Goal: Task Accomplishment & Management: Use online tool/utility

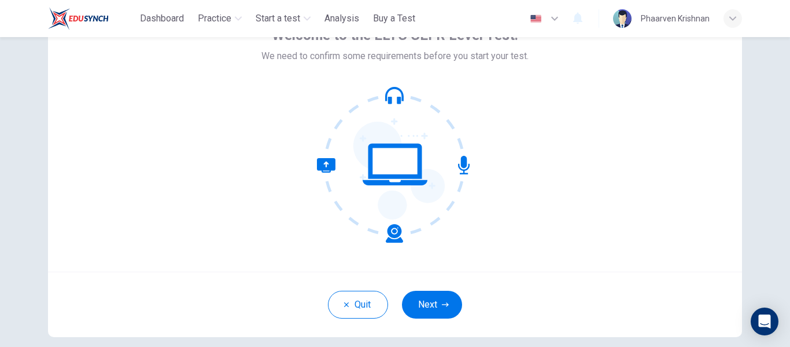
scroll to position [76, 0]
click at [354, 305] on button "Quit" at bounding box center [358, 304] width 60 height 28
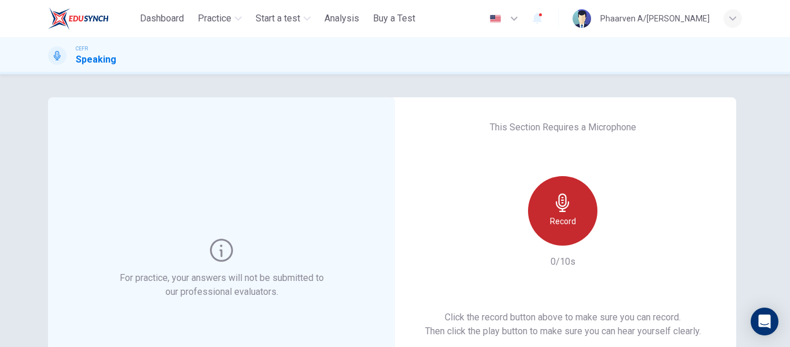
click at [561, 205] on icon "button" at bounding box center [562, 202] width 13 height 19
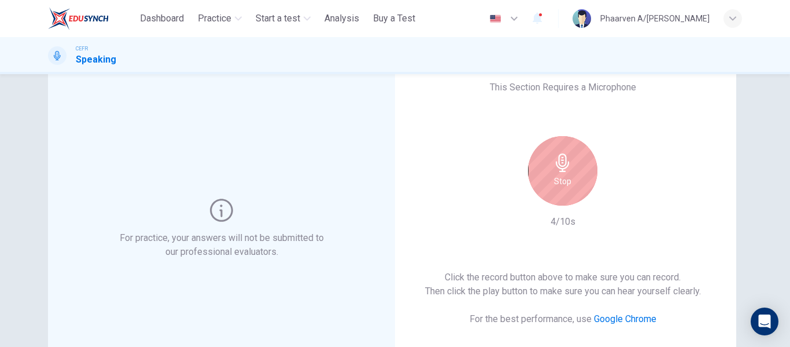
scroll to position [39, 0]
click at [555, 174] on div "Stop" at bounding box center [562, 171] width 69 height 69
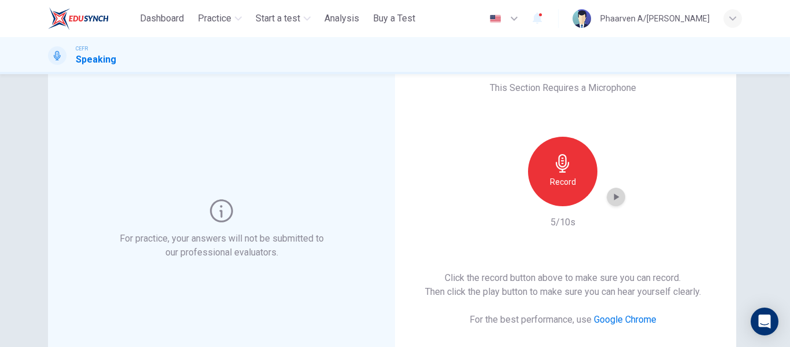
click at [616, 196] on icon "button" at bounding box center [616, 196] width 5 height 7
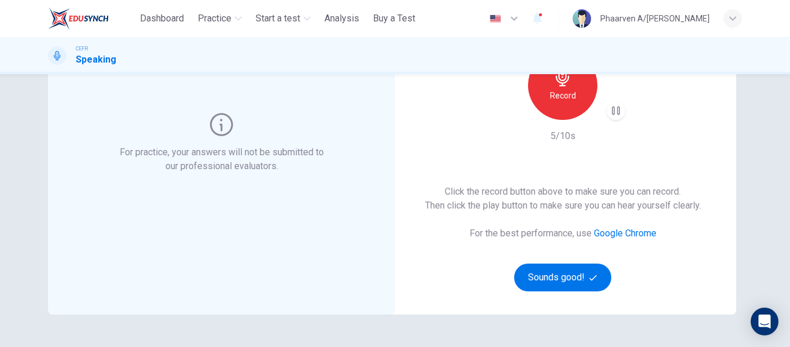
scroll to position [127, 0]
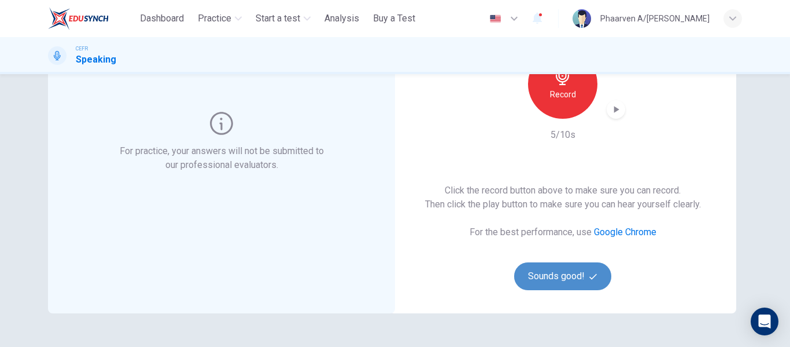
click at [583, 278] on button "Sounds good!" at bounding box center [562, 276] width 97 height 28
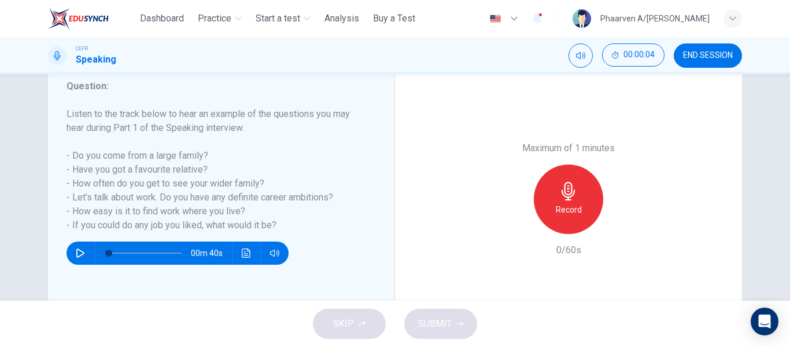
scroll to position [157, 0]
click at [84, 247] on button "button" at bounding box center [80, 252] width 19 height 23
type input "*"
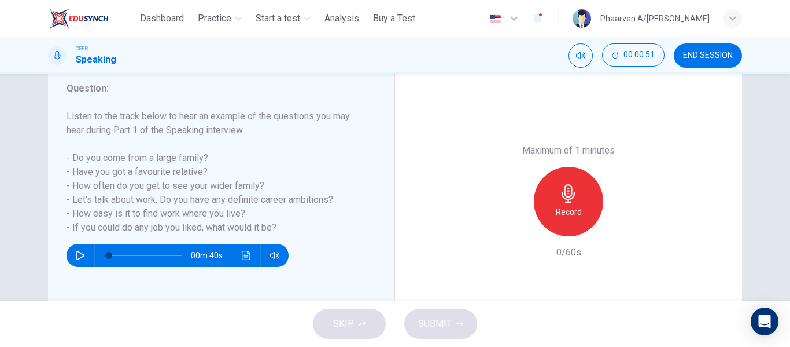
scroll to position [156, 0]
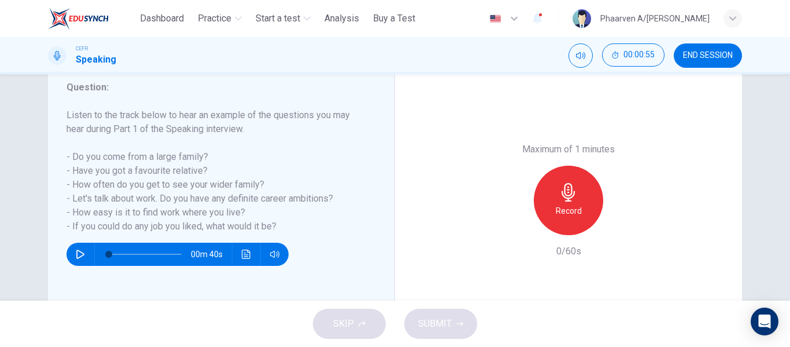
click at [561, 186] on icon "button" at bounding box center [568, 192] width 19 height 19
click at [620, 226] on icon "button" at bounding box center [622, 225] width 5 height 7
click at [518, 227] on div "button" at bounding box center [515, 225] width 19 height 19
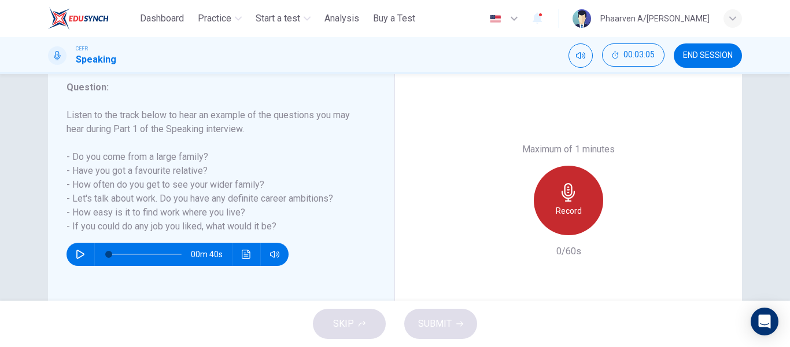
click at [552, 198] on div "Record" at bounding box center [568, 199] width 69 height 69
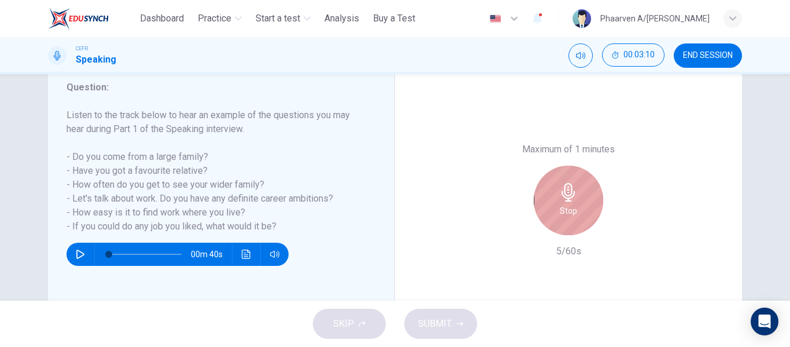
click at [552, 198] on div "Stop" at bounding box center [568, 199] width 69 height 69
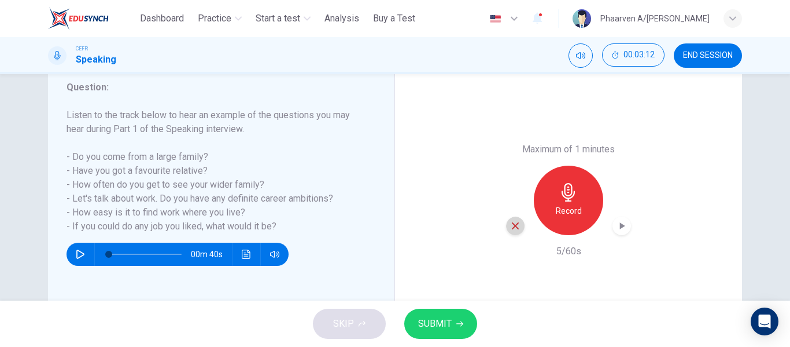
click at [510, 229] on icon "button" at bounding box center [515, 225] width 10 height 10
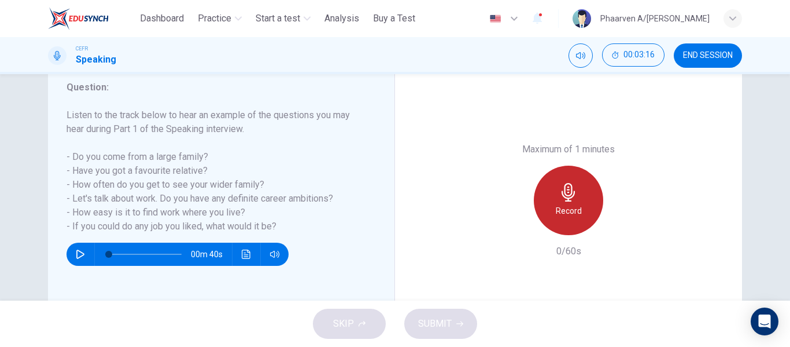
click at [541, 208] on div "Record" at bounding box center [568, 199] width 69 height 69
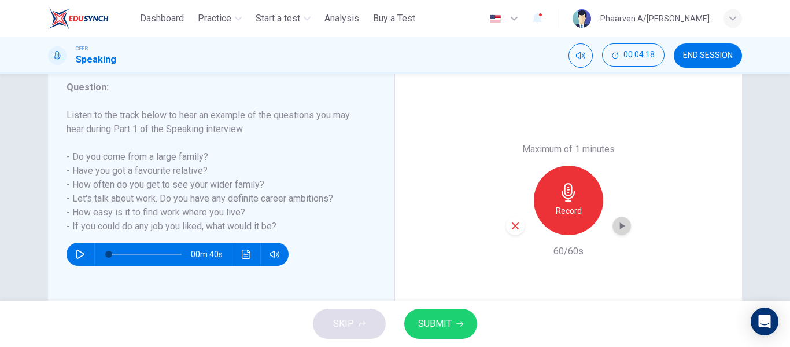
click at [625, 227] on div "button" at bounding box center [622, 225] width 19 height 19
click at [446, 318] on span "SUBMIT" at bounding box center [435, 323] width 34 height 16
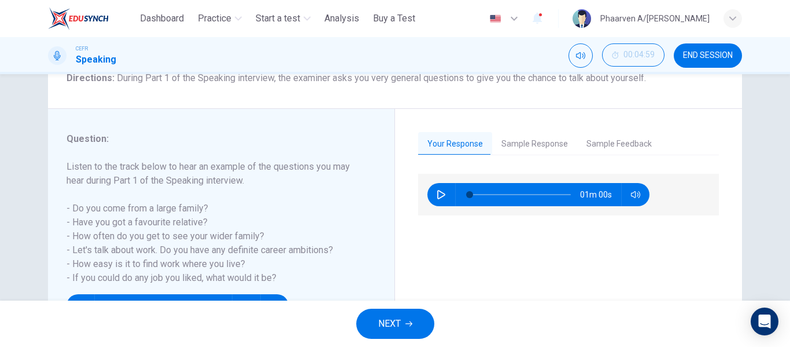
scroll to position [105, 0]
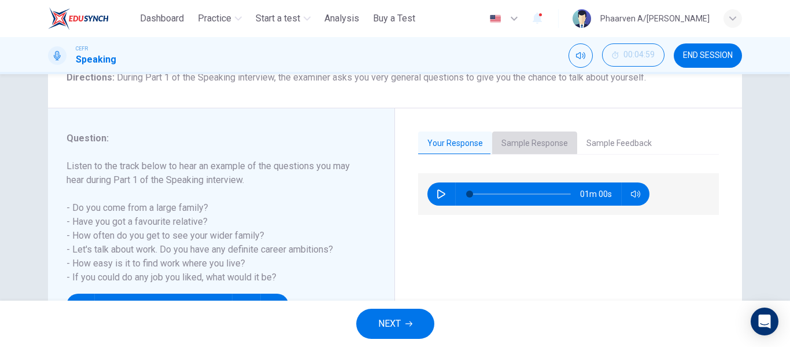
click at [508, 138] on button "Sample Response" at bounding box center [534, 143] width 85 height 24
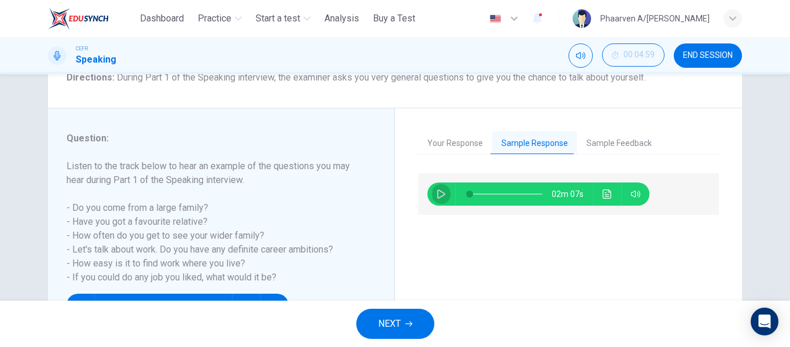
click at [434, 198] on button "button" at bounding box center [441, 193] width 19 height 23
type input "**"
click at [597, 148] on button "Sample Feedback" at bounding box center [619, 143] width 84 height 24
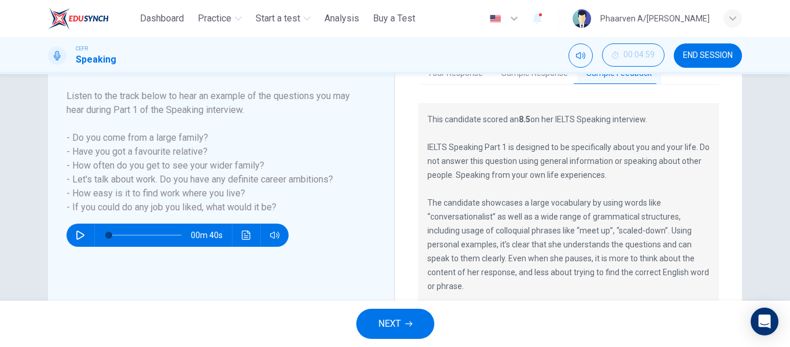
scroll to position [150, 0]
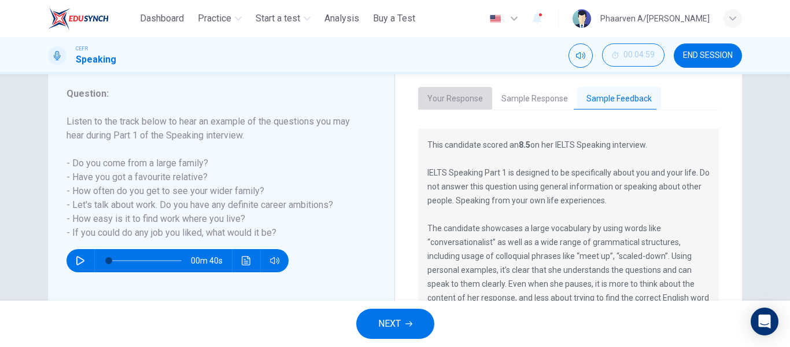
click at [441, 93] on button "Your Response" at bounding box center [455, 99] width 74 height 24
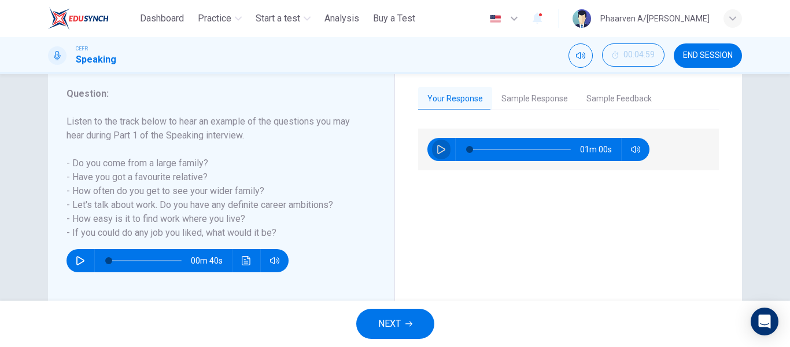
click at [439, 148] on icon "button" at bounding box center [441, 149] width 8 height 9
type input "**"
click at [396, 316] on span "NEXT" at bounding box center [389, 323] width 23 height 16
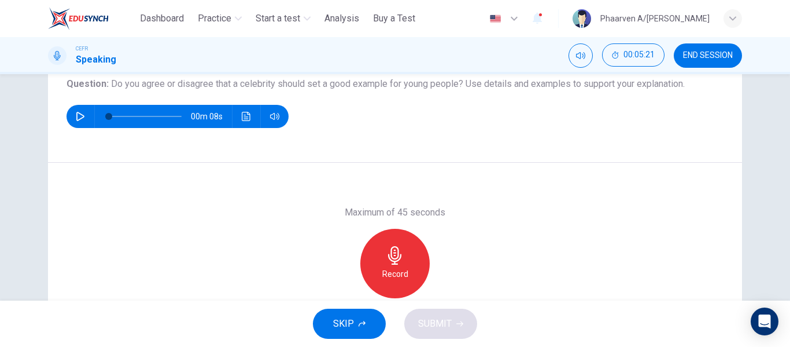
scroll to position [134, 0]
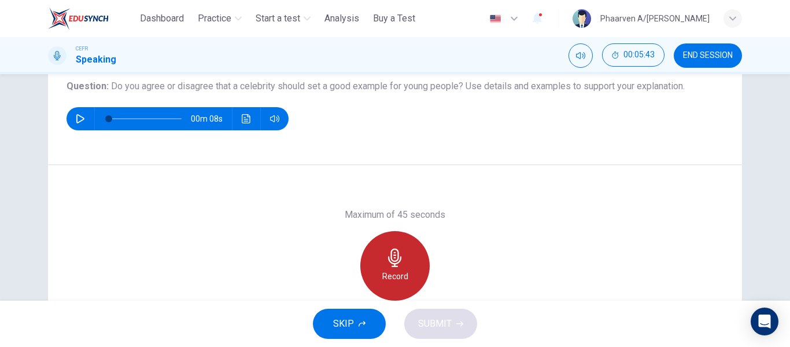
click at [394, 248] on icon "button" at bounding box center [395, 257] width 19 height 19
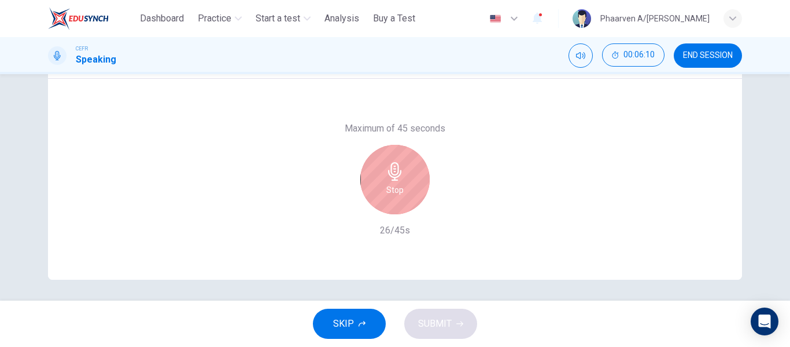
scroll to position [220, 0]
drag, startPoint x: 394, startPoint y: 248, endPoint x: 402, endPoint y: 188, distance: 60.7
click at [402, 188] on div "Maximum of 45 seconds Stop 27/45s" at bounding box center [395, 178] width 694 height 201
click at [402, 188] on div "Stop" at bounding box center [394, 178] width 69 height 69
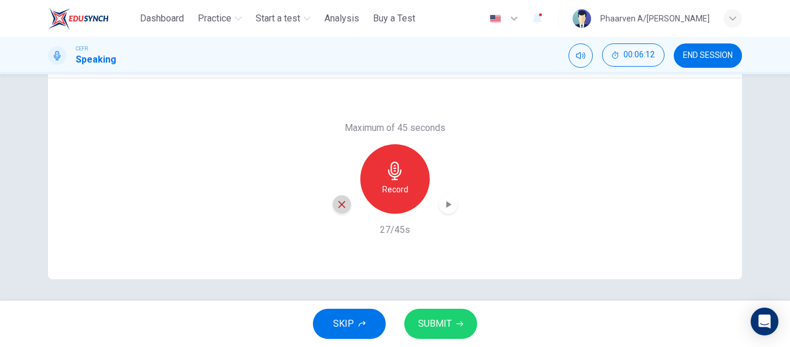
click at [340, 204] on icon "button" at bounding box center [341, 204] width 7 height 7
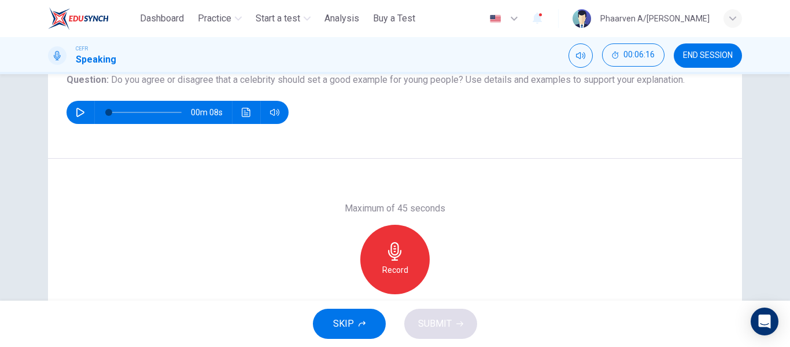
scroll to position [139, 0]
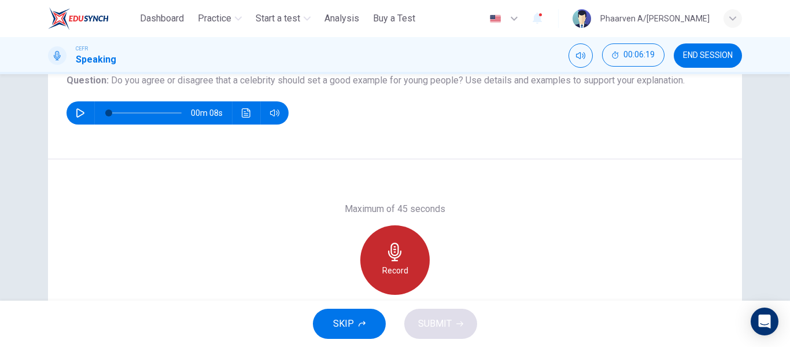
click at [388, 253] on icon "button" at bounding box center [394, 251] width 13 height 19
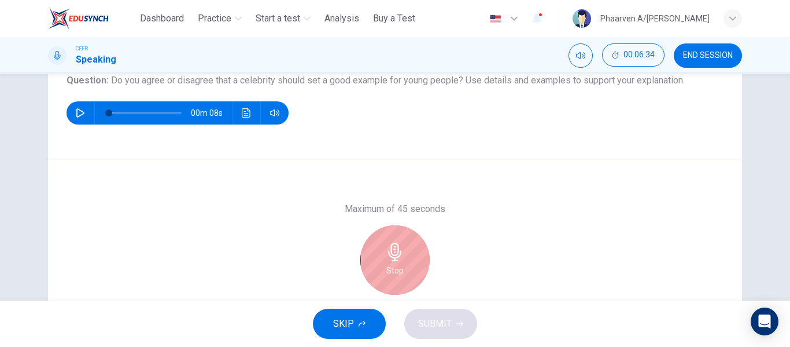
click at [386, 257] on icon "button" at bounding box center [395, 251] width 19 height 19
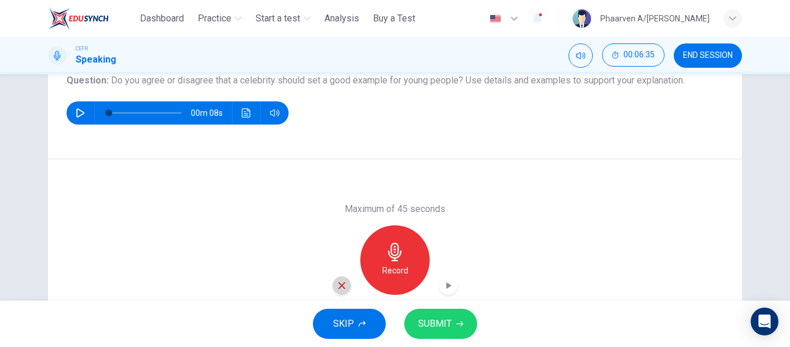
click at [339, 285] on icon "button" at bounding box center [341, 285] width 7 height 7
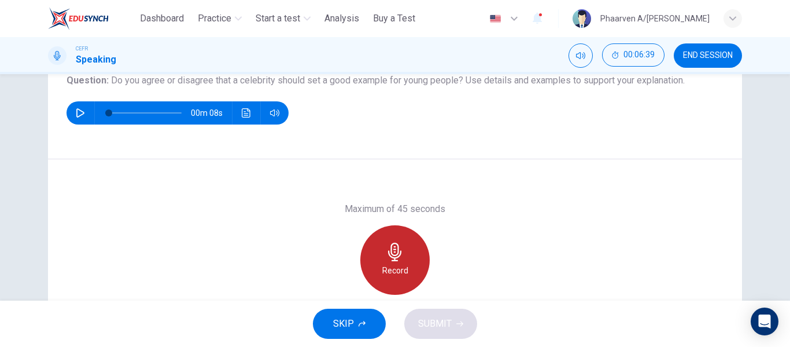
click at [379, 259] on div "Record" at bounding box center [394, 259] width 69 height 69
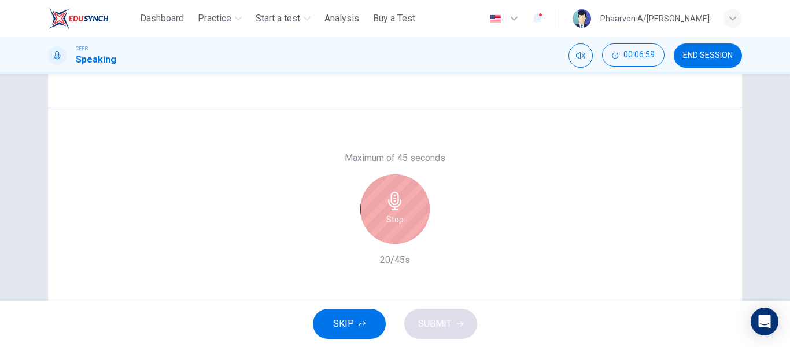
scroll to position [197, 0]
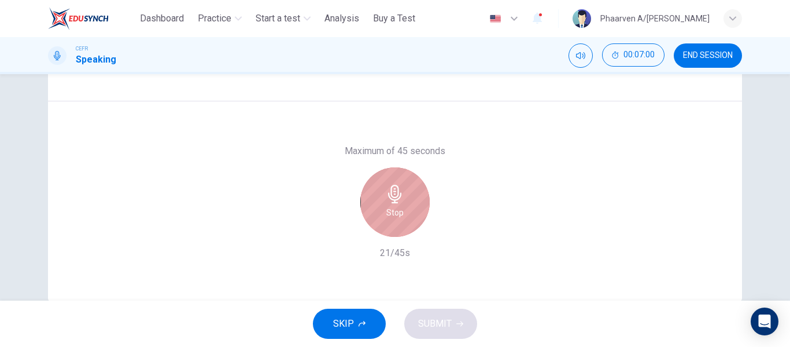
click at [377, 181] on div "Stop" at bounding box center [394, 201] width 69 height 69
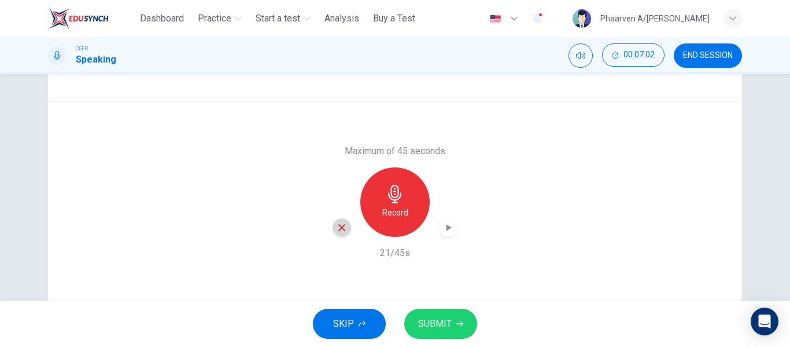
click at [338, 226] on icon "button" at bounding box center [341, 227] width 7 height 7
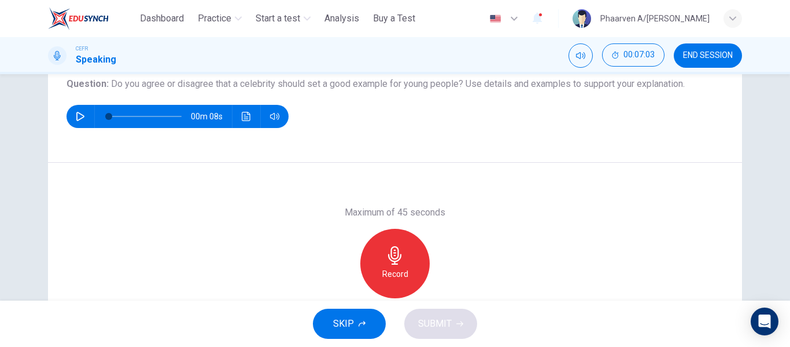
scroll to position [136, 0]
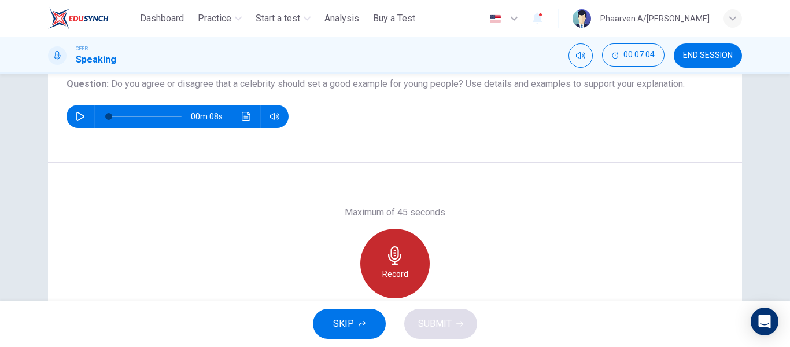
click at [368, 251] on div "Record" at bounding box center [394, 263] width 69 height 69
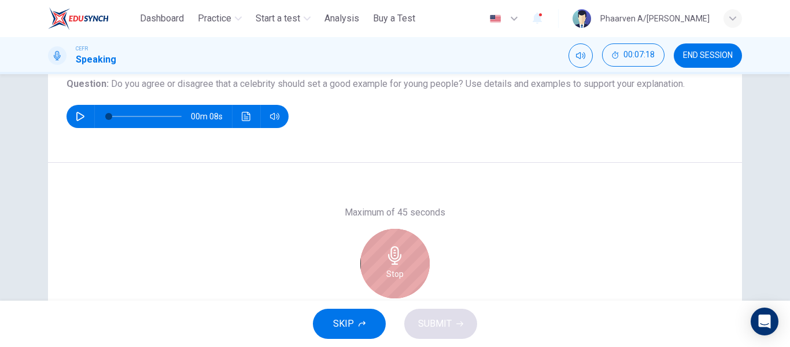
click at [368, 251] on div "Stop" at bounding box center [394, 263] width 69 height 69
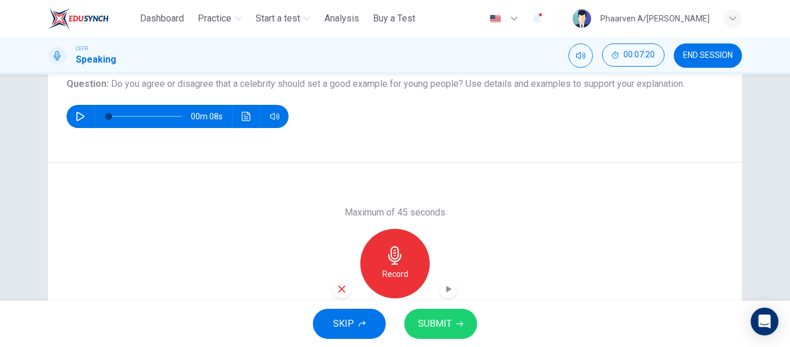
click at [333, 286] on div "button" at bounding box center [342, 288] width 19 height 19
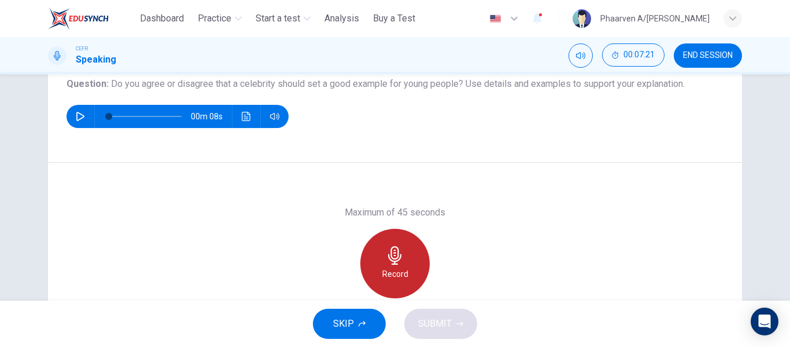
click at [375, 263] on div "Record" at bounding box center [394, 263] width 69 height 69
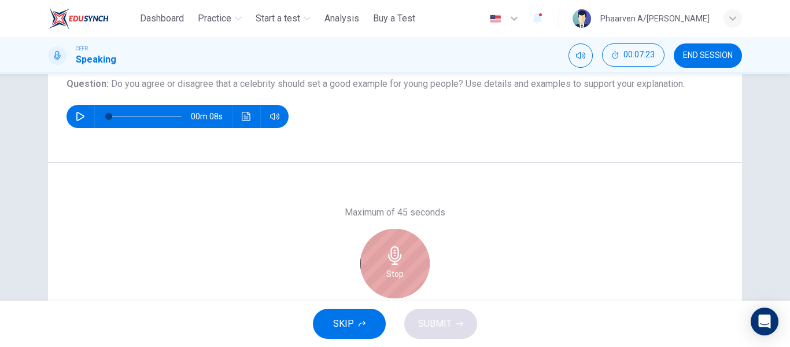
click at [379, 271] on div "Stop" at bounding box center [394, 263] width 69 height 69
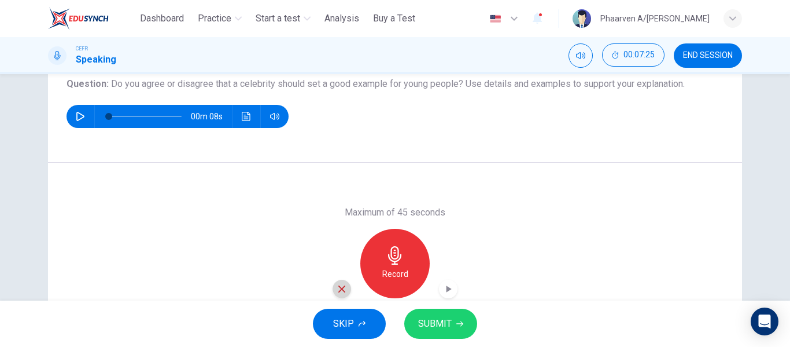
click at [337, 290] on icon "button" at bounding box center [342, 289] width 10 height 10
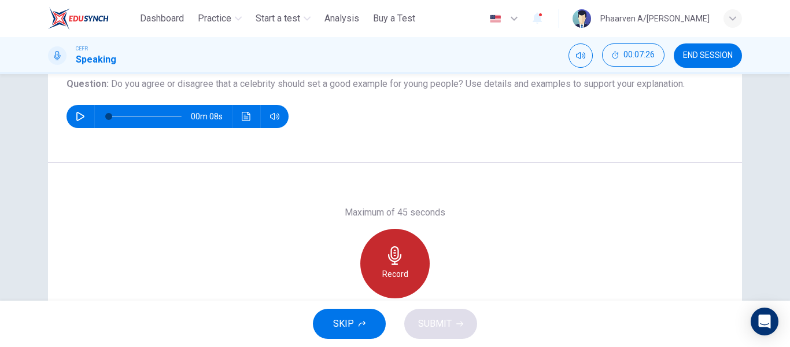
click at [371, 274] on div "Record" at bounding box center [394, 263] width 69 height 69
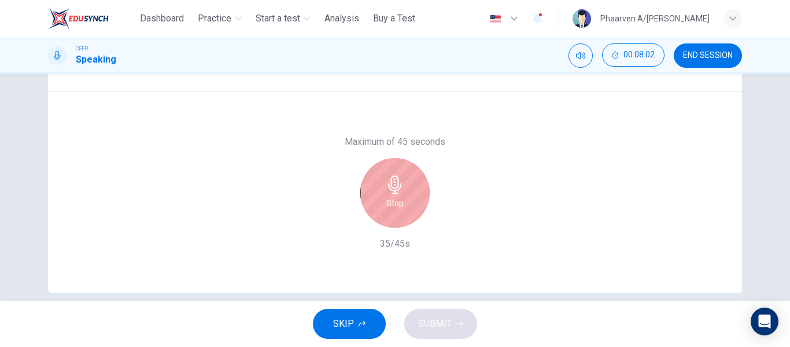
scroll to position [208, 0]
click at [380, 196] on div "Stop" at bounding box center [394, 191] width 69 height 69
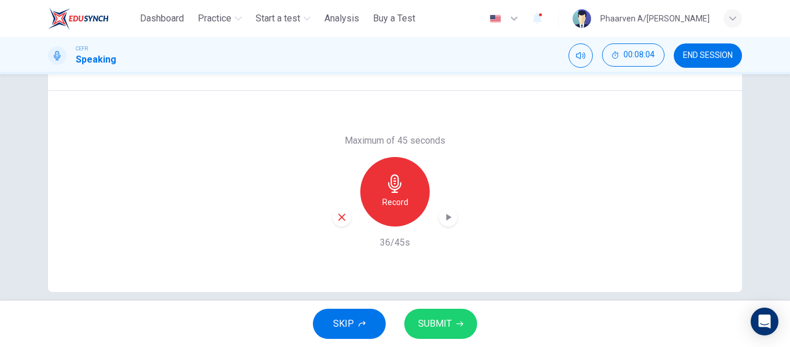
click at [337, 219] on icon "button" at bounding box center [342, 217] width 10 height 10
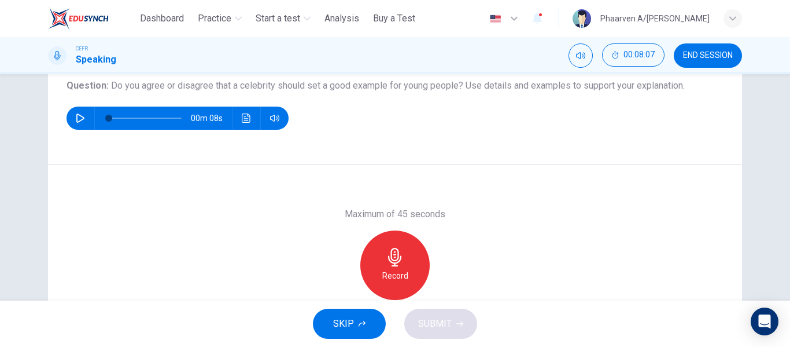
scroll to position [135, 0]
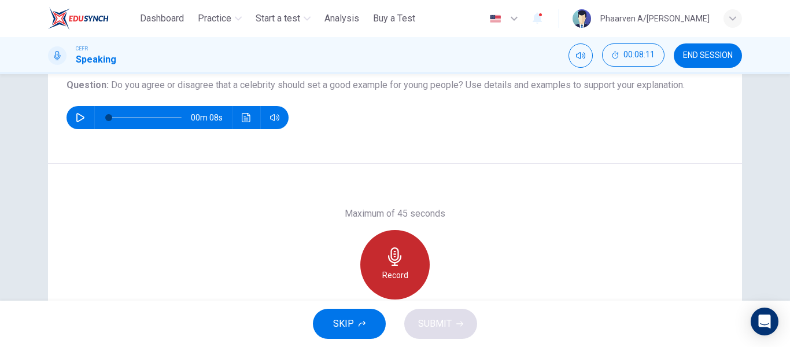
click at [393, 255] on icon "button" at bounding box center [395, 256] width 19 height 19
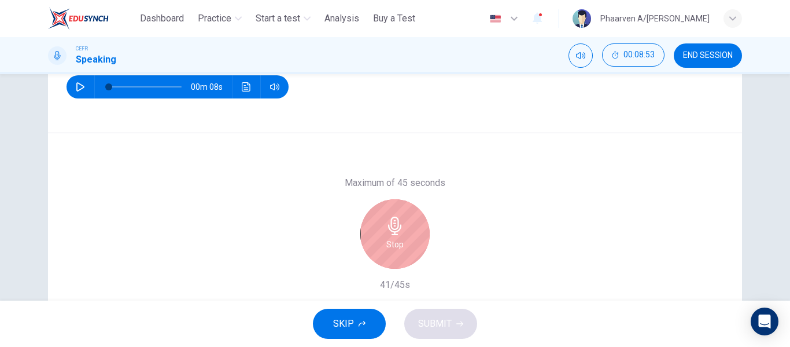
scroll to position [166, 0]
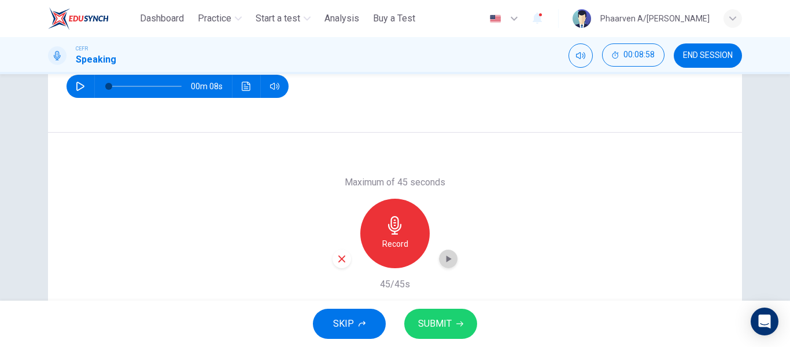
click at [451, 256] on icon "button" at bounding box center [449, 259] width 12 height 12
click at [337, 264] on div "button" at bounding box center [342, 258] width 19 height 19
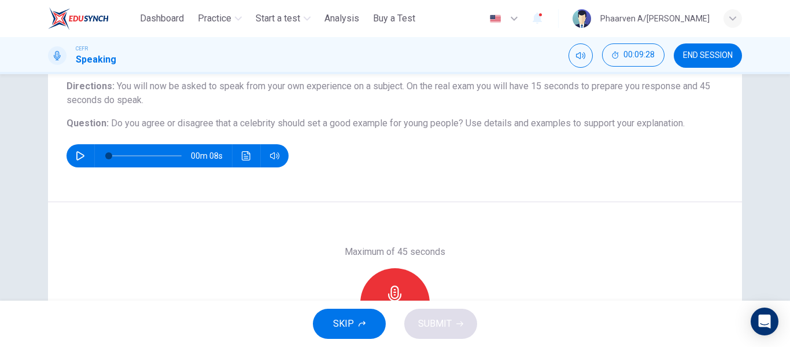
scroll to position [97, 0]
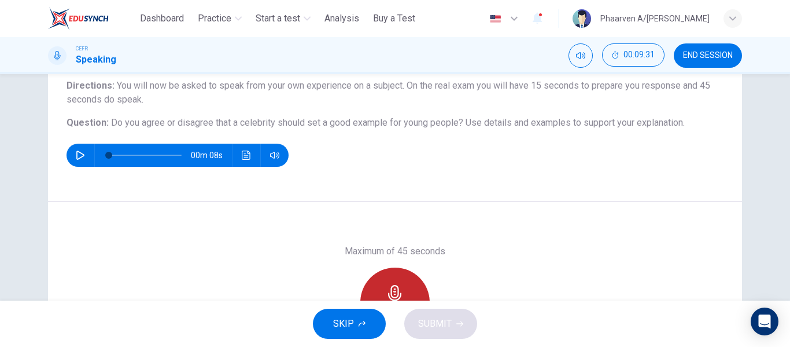
click at [380, 284] on div "Record" at bounding box center [394, 301] width 69 height 69
click at [380, 284] on div "Stop" at bounding box center [394, 301] width 69 height 69
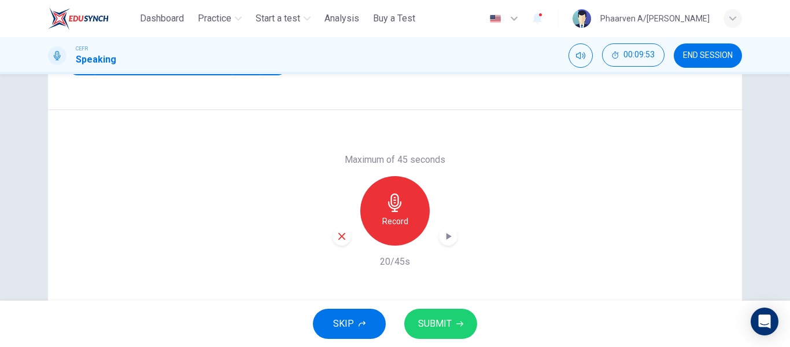
scroll to position [189, 0]
click at [338, 241] on div "button" at bounding box center [342, 235] width 19 height 19
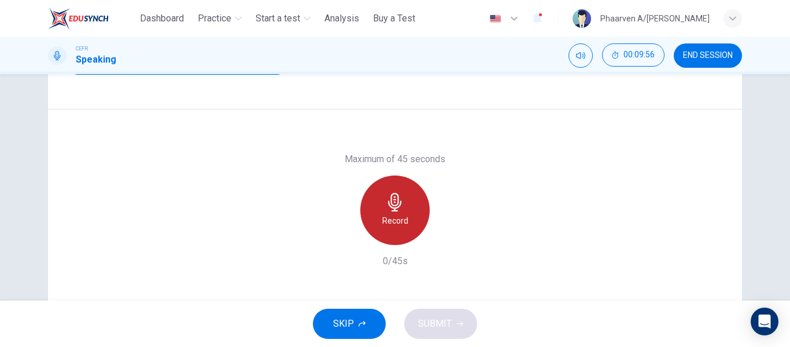
click at [373, 220] on div "Record" at bounding box center [394, 209] width 69 height 69
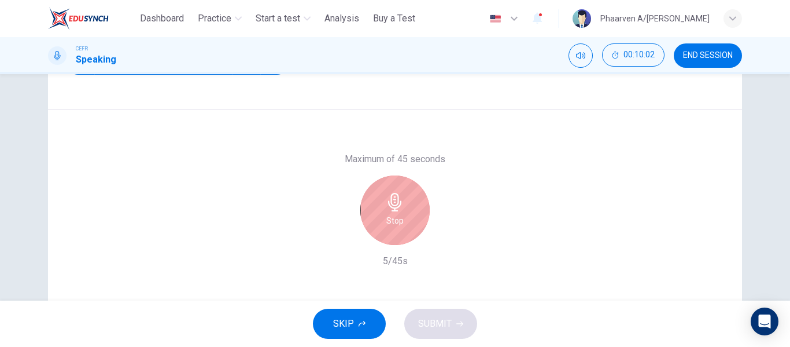
click at [373, 220] on div "Stop" at bounding box center [394, 209] width 69 height 69
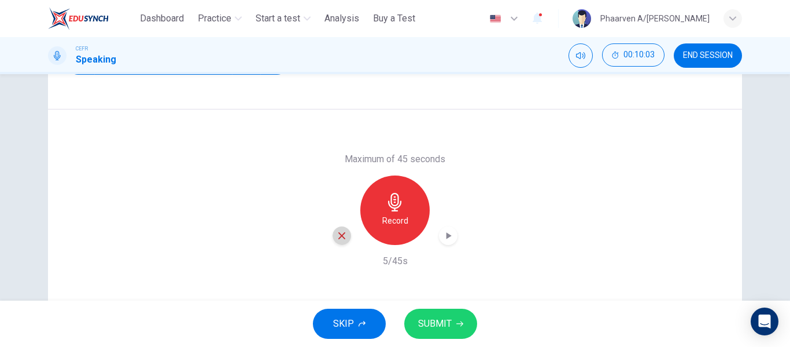
click at [342, 234] on icon "button" at bounding box center [342, 235] width 10 height 10
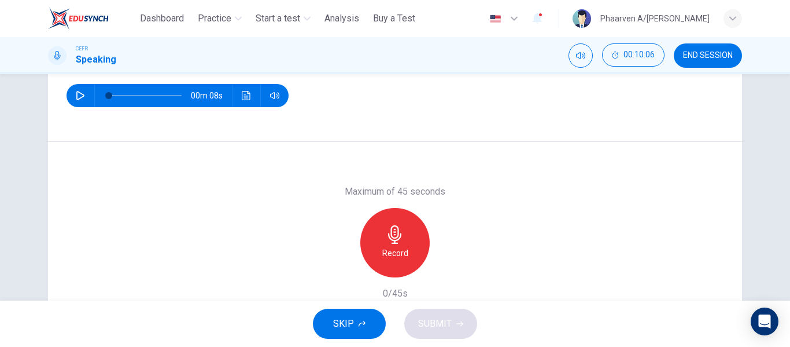
scroll to position [153, 0]
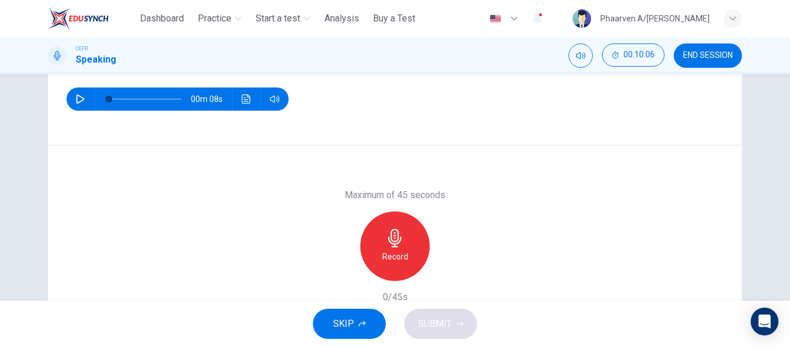
click at [393, 230] on icon "button" at bounding box center [395, 238] width 19 height 19
click at [447, 272] on icon "button" at bounding box center [449, 271] width 5 height 7
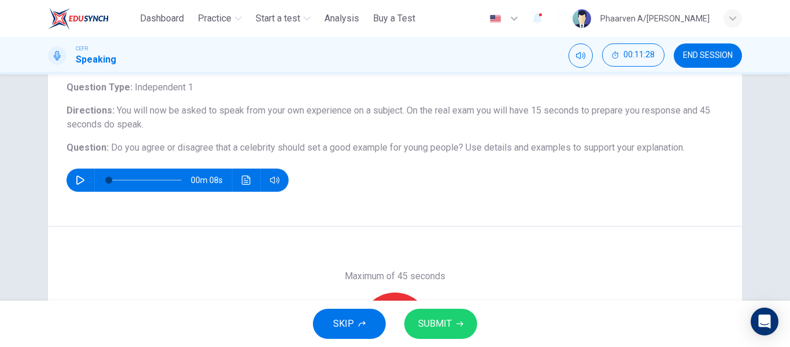
scroll to position [71, 0]
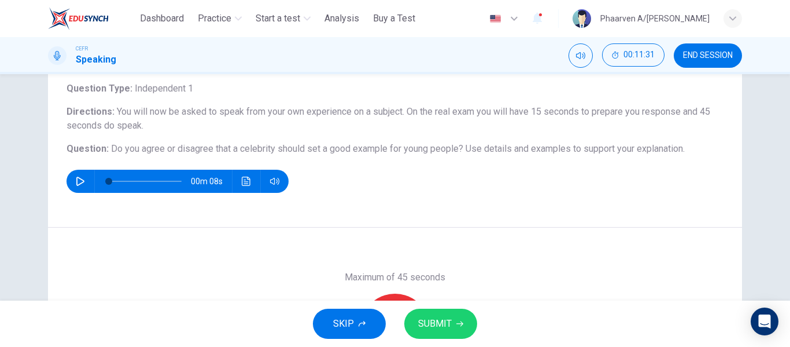
drag, startPoint x: 108, startPoint y: 150, endPoint x: 685, endPoint y: 146, distance: 577.4
click at [685, 146] on h6 "Question : Do you agree or disagree that a celebrity should set a good example …" at bounding box center [395, 149] width 657 height 14
drag, startPoint x: 680, startPoint y: 148, endPoint x: 512, endPoint y: 153, distance: 168.4
click at [512, 153] on span "Use details and examples to support your explanation." at bounding box center [575, 148] width 219 height 11
drag, startPoint x: 512, startPoint y: 153, endPoint x: 583, endPoint y: 147, distance: 71.4
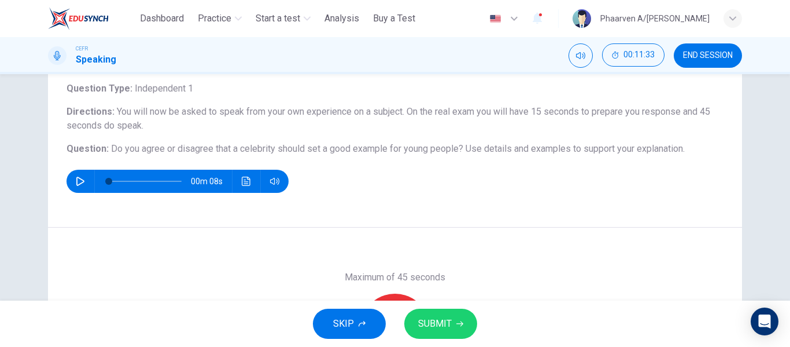
click at [583, 147] on span "Use details and examples to support your explanation." at bounding box center [575, 148] width 219 height 11
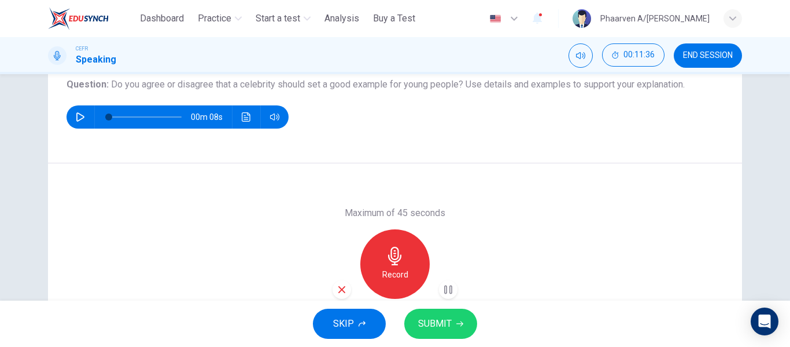
scroll to position [136, 0]
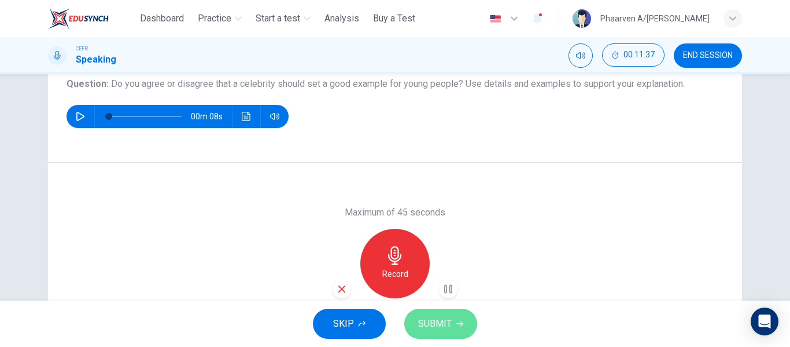
click at [433, 318] on span "SUBMIT" at bounding box center [435, 323] width 34 height 16
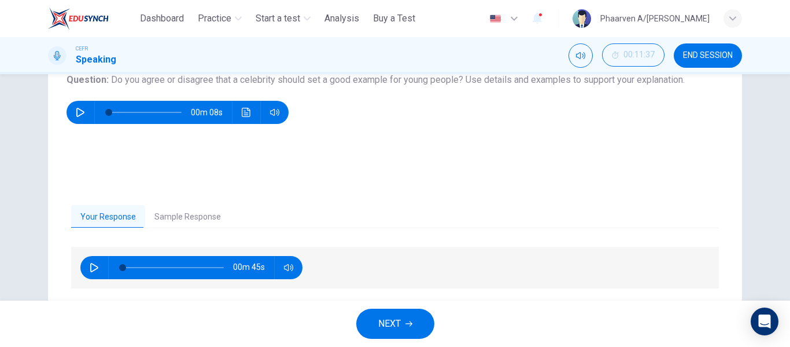
scroll to position [139, 0]
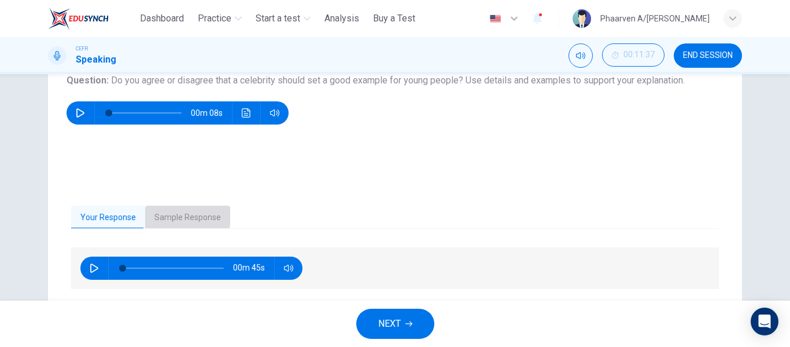
click at [157, 214] on button "Sample Response" at bounding box center [187, 217] width 85 height 24
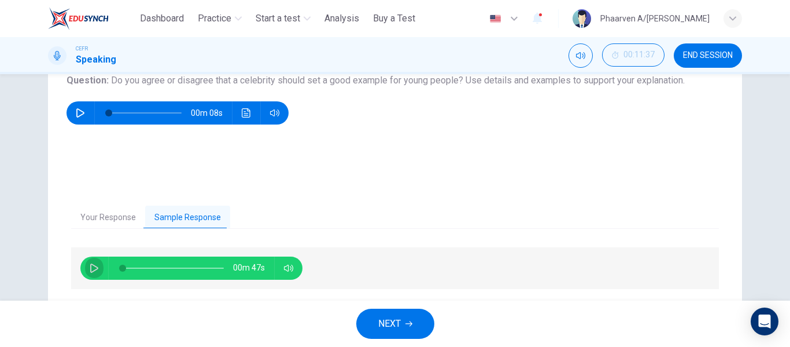
click at [90, 271] on icon "button" at bounding box center [94, 267] width 8 height 9
type input "*"
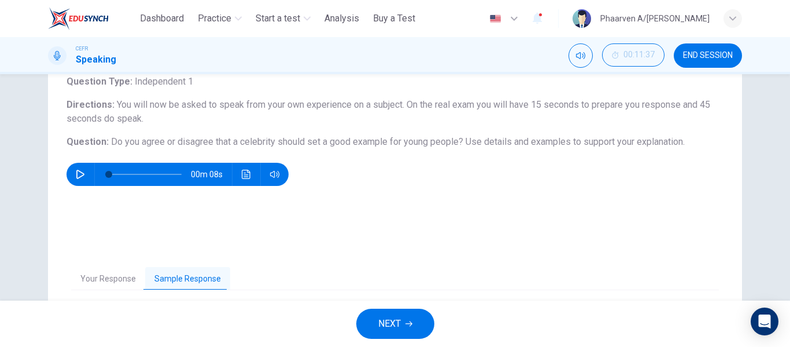
scroll to position [68, 0]
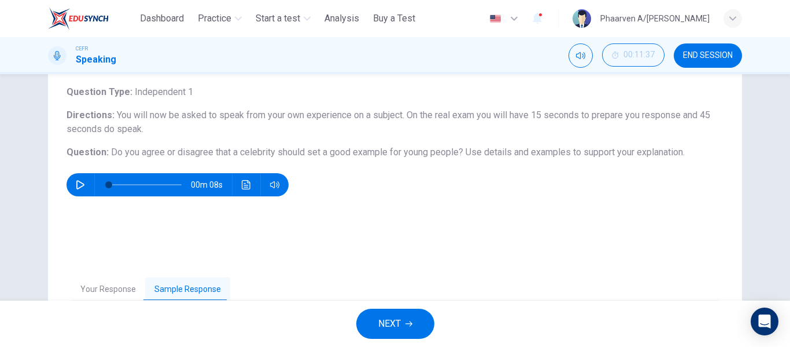
click at [379, 326] on span "NEXT" at bounding box center [389, 323] width 23 height 16
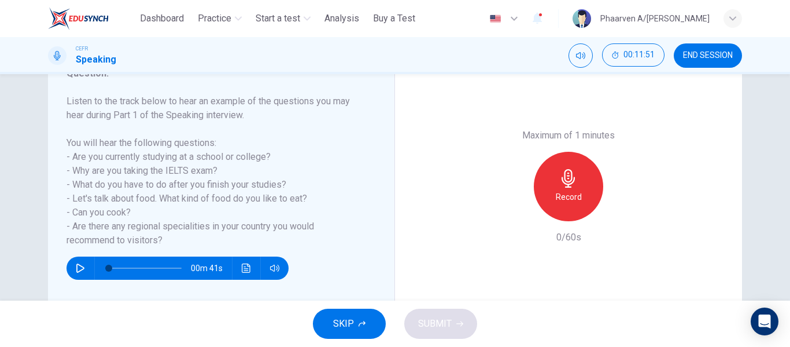
scroll to position [171, 0]
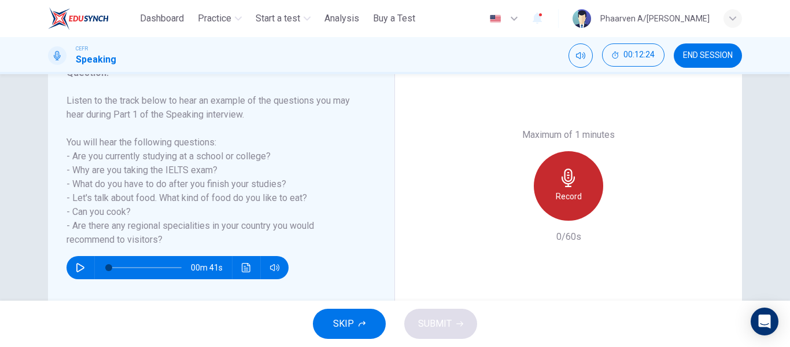
click at [548, 189] on div "Record" at bounding box center [568, 185] width 69 height 69
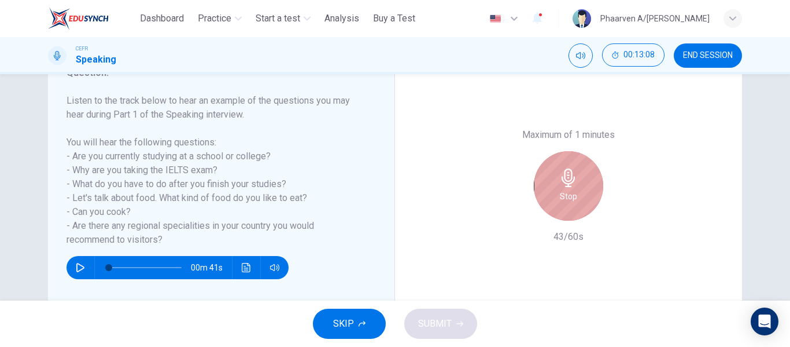
click at [548, 189] on div "Stop" at bounding box center [568, 185] width 69 height 69
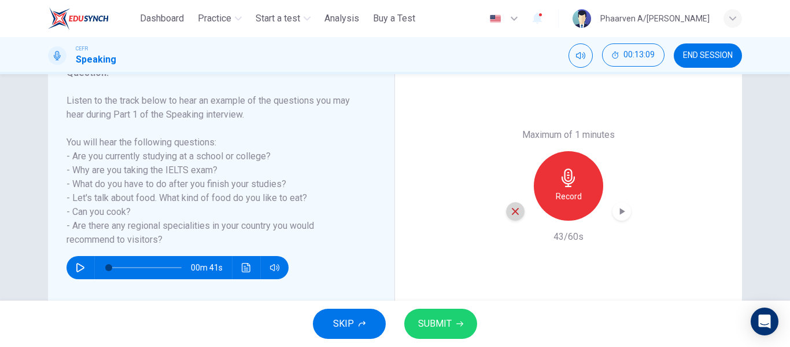
click at [510, 214] on icon "button" at bounding box center [515, 211] width 10 height 10
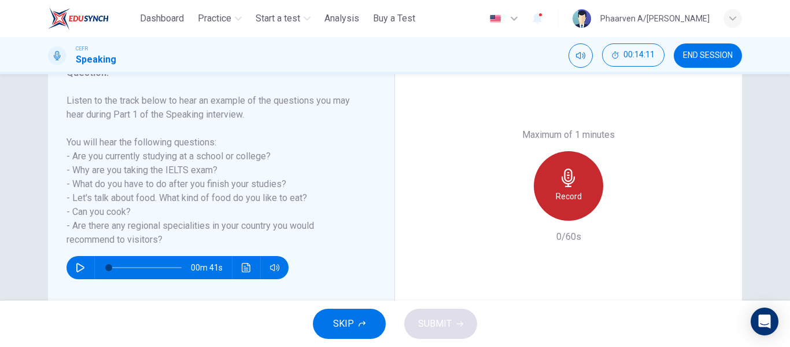
click at [550, 192] on div "Record" at bounding box center [568, 185] width 69 height 69
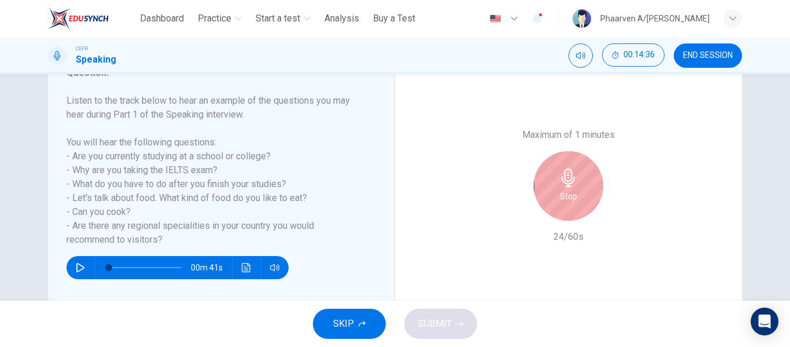
click at [550, 192] on div "Stop" at bounding box center [568, 185] width 69 height 69
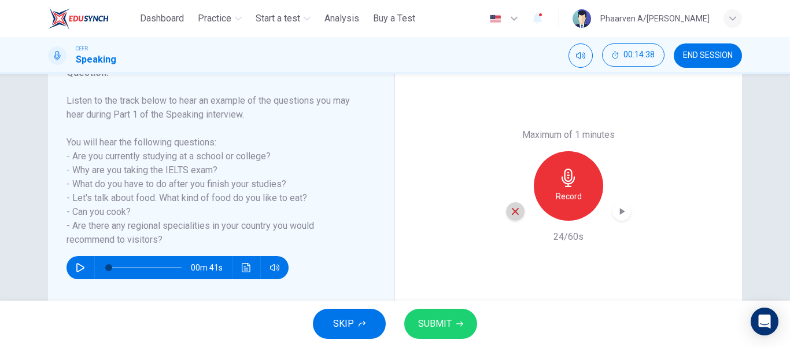
click at [510, 212] on icon "button" at bounding box center [515, 211] width 10 height 10
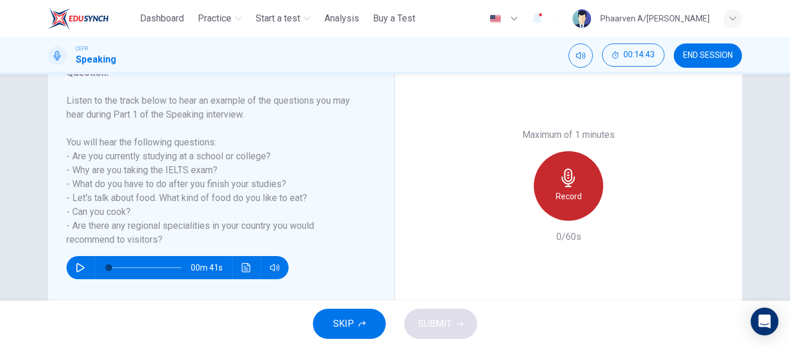
click at [562, 187] on div "Record" at bounding box center [568, 185] width 69 height 69
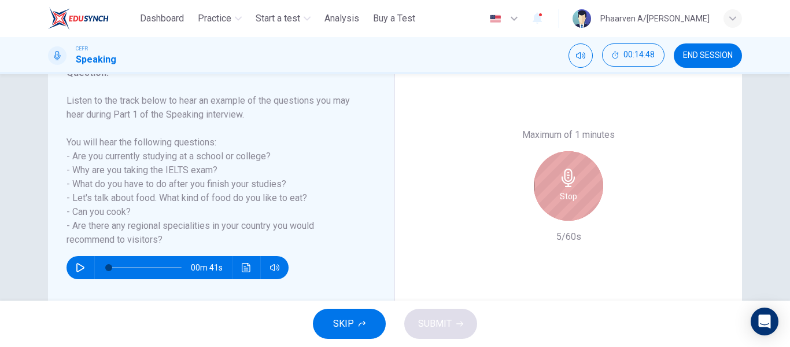
click at [562, 187] on div "Stop" at bounding box center [568, 185] width 69 height 69
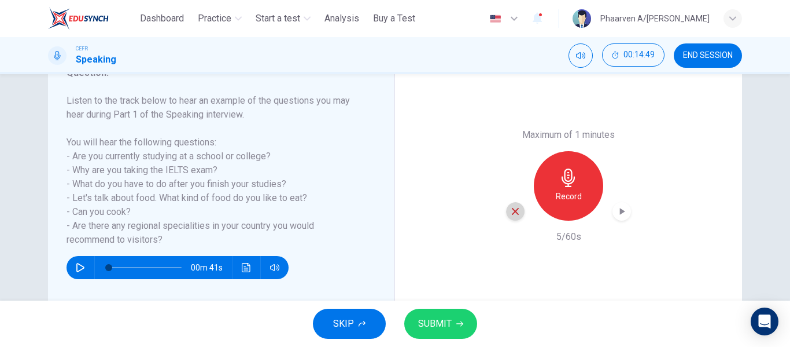
click at [506, 207] on div "button" at bounding box center [515, 211] width 19 height 19
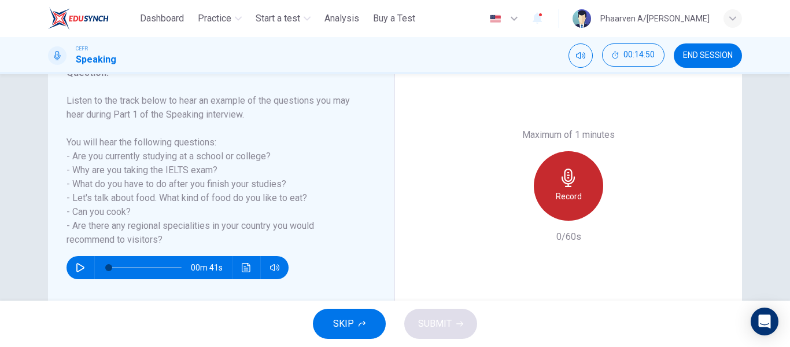
click at [568, 183] on icon "button" at bounding box center [568, 177] width 13 height 19
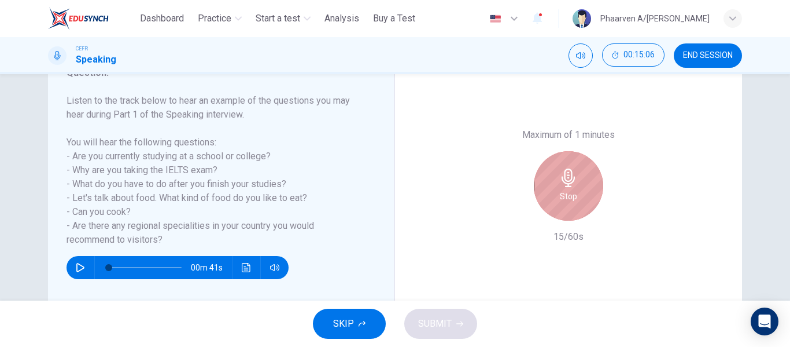
click at [568, 183] on icon "button" at bounding box center [568, 177] width 13 height 19
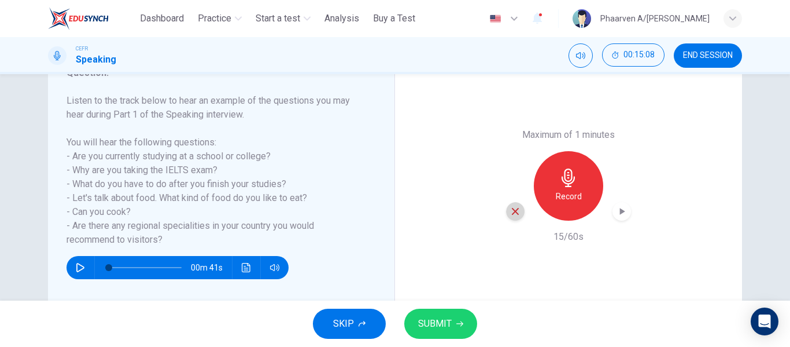
click at [510, 215] on icon "button" at bounding box center [515, 211] width 10 height 10
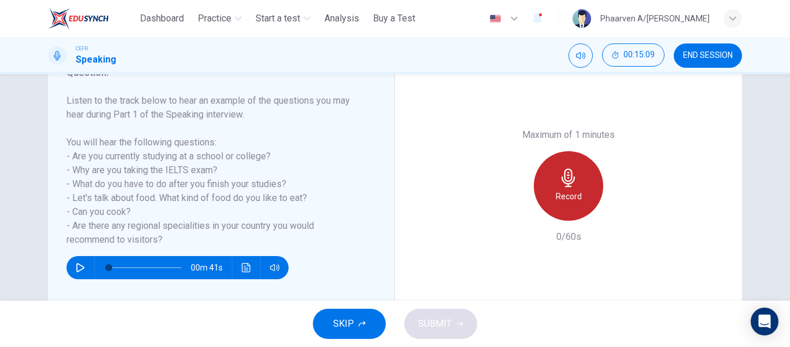
click at [561, 171] on icon "button" at bounding box center [568, 177] width 19 height 19
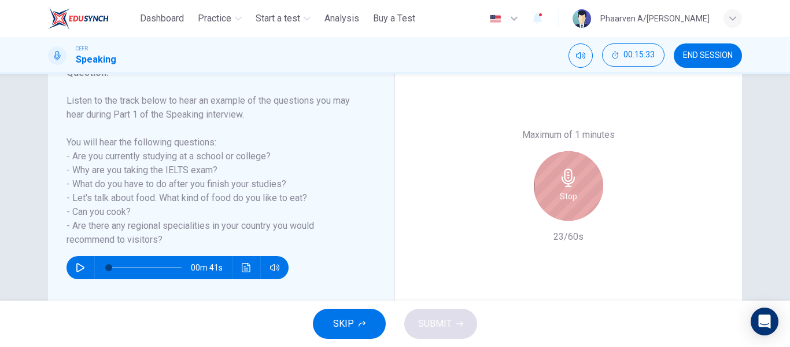
click at [561, 171] on icon "button" at bounding box center [568, 177] width 19 height 19
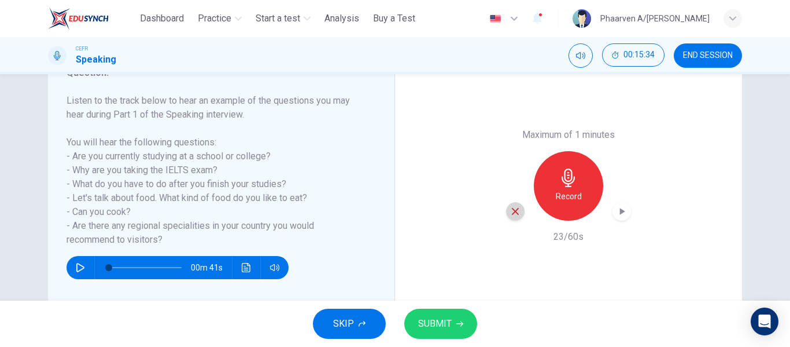
click at [515, 209] on icon "button" at bounding box center [515, 211] width 7 height 7
click at [572, 181] on icon "button" at bounding box center [568, 177] width 19 height 19
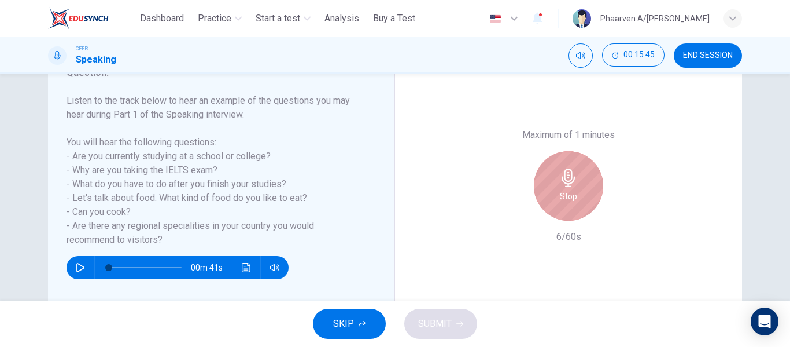
click at [572, 181] on icon "button" at bounding box center [568, 177] width 19 height 19
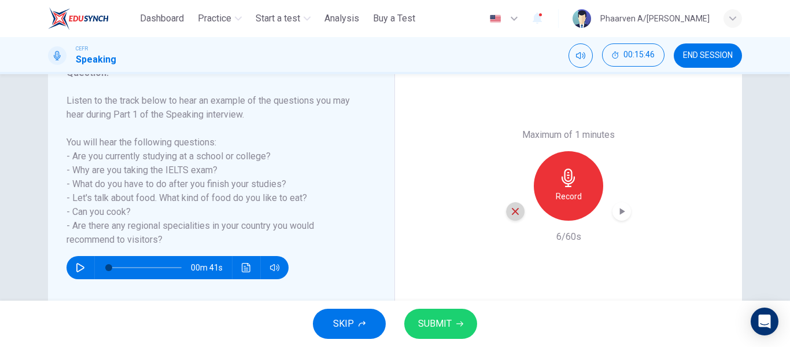
click at [510, 213] on icon "button" at bounding box center [515, 211] width 10 height 10
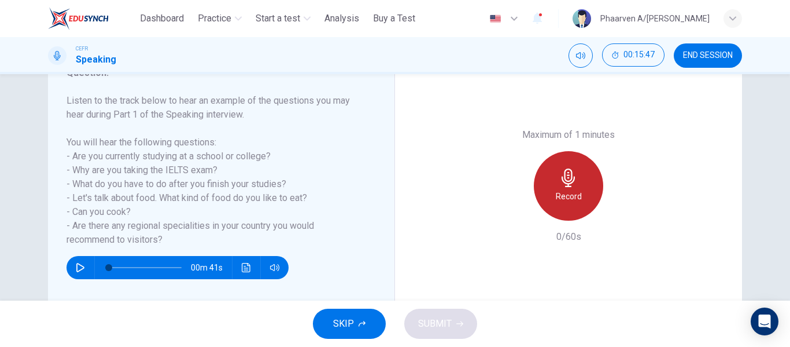
click at [562, 190] on h6 "Record" at bounding box center [569, 196] width 26 height 14
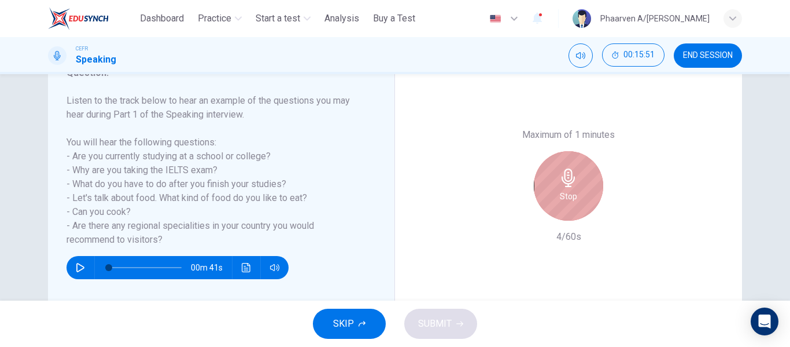
click at [562, 190] on h6 "Stop" at bounding box center [568, 196] width 17 height 14
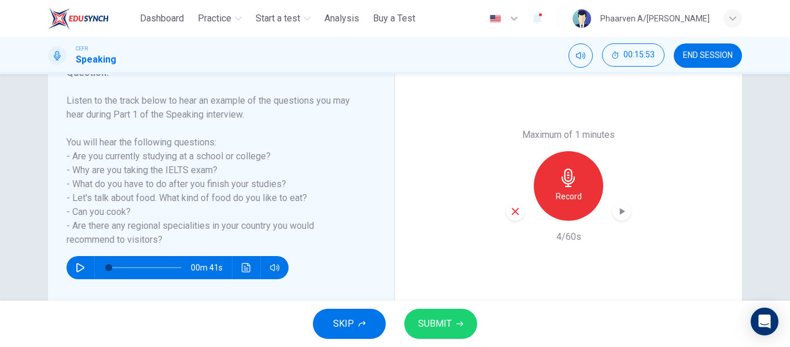
click at [510, 210] on icon "button" at bounding box center [515, 211] width 10 height 10
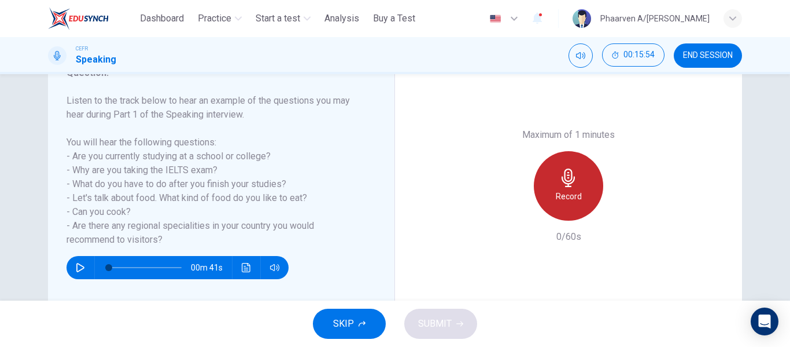
click at [550, 189] on div "Record" at bounding box center [568, 185] width 69 height 69
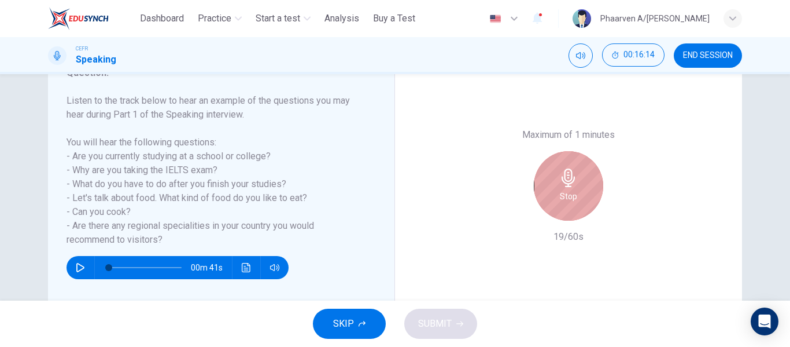
click at [550, 189] on div "Stop" at bounding box center [568, 185] width 69 height 69
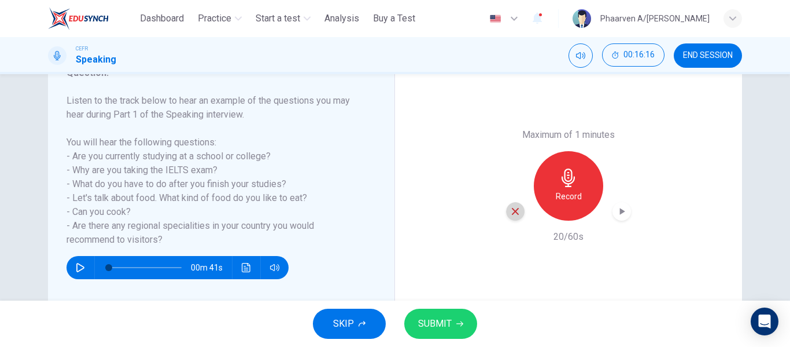
click at [510, 212] on icon "button" at bounding box center [515, 211] width 10 height 10
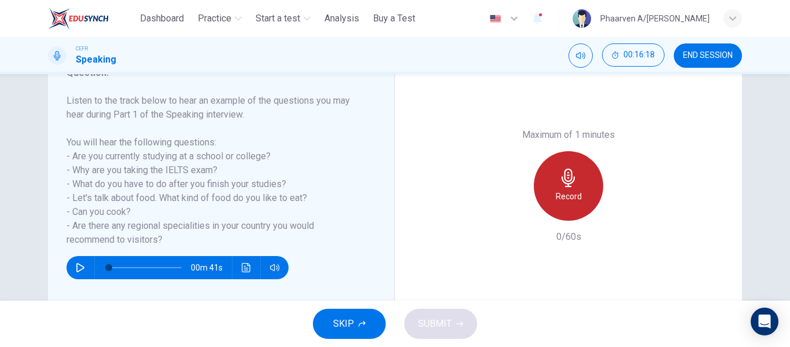
click at [581, 183] on div "Record" at bounding box center [568, 185] width 69 height 69
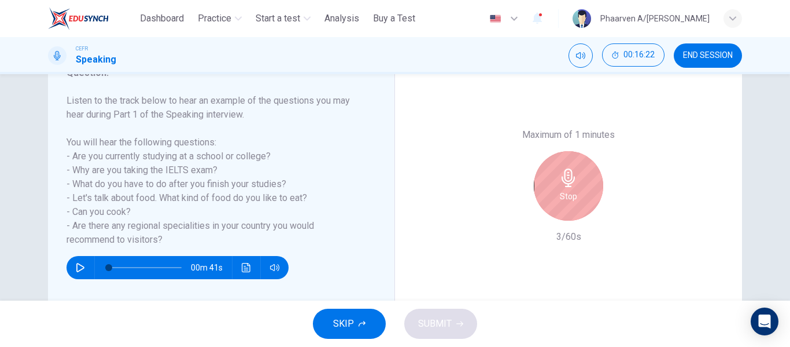
click at [581, 183] on div "Stop" at bounding box center [568, 185] width 69 height 69
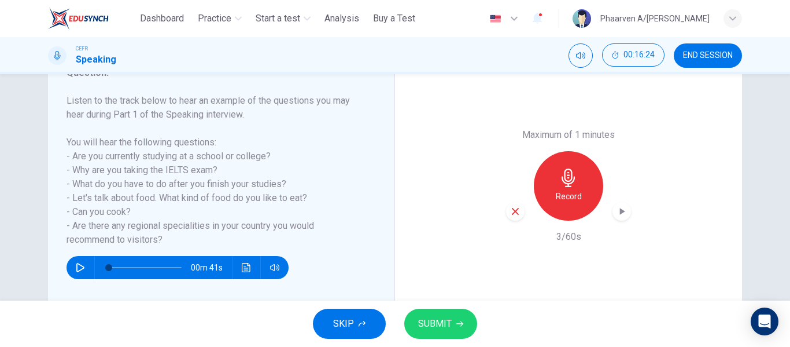
drag, startPoint x: 502, startPoint y: 213, endPoint x: 511, endPoint y: 212, distance: 9.3
click at [511, 212] on div "Maximum of 1 minutes Record 3/60s" at bounding box center [568, 186] width 347 height 286
click at [512, 212] on icon "button" at bounding box center [515, 211] width 7 height 7
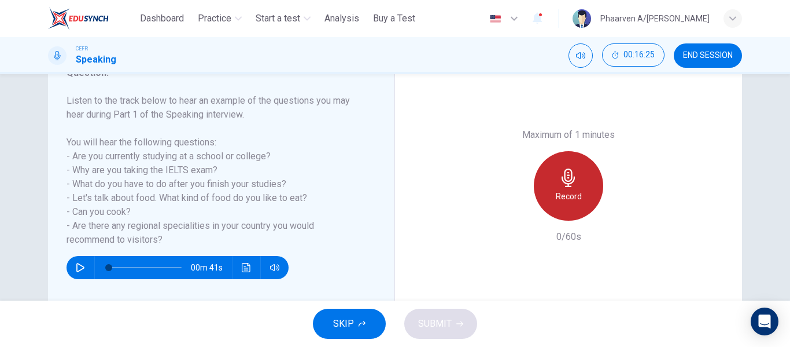
click at [550, 195] on div "Record" at bounding box center [568, 185] width 69 height 69
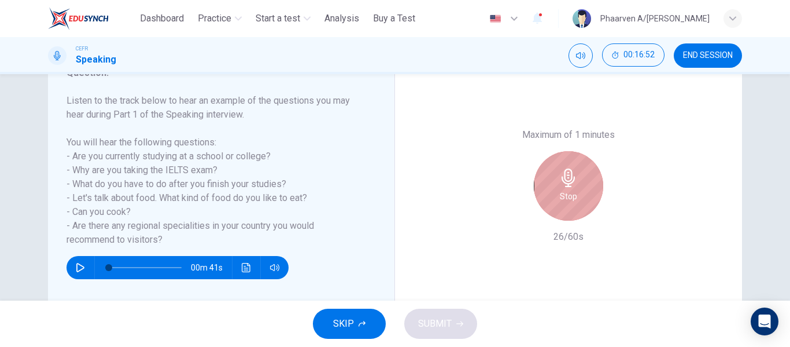
click at [550, 195] on div "Stop" at bounding box center [568, 185] width 69 height 69
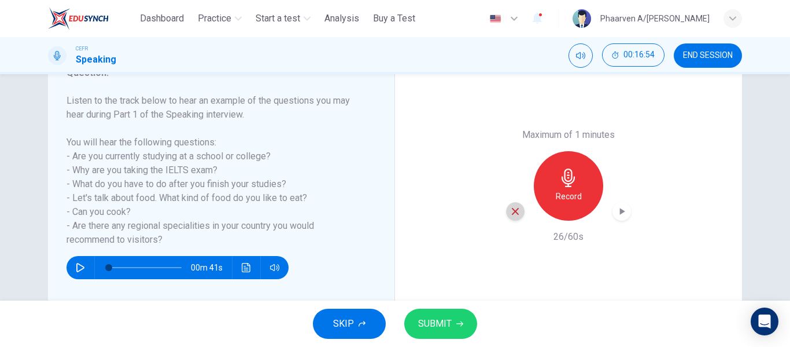
click at [514, 215] on icon "button" at bounding box center [515, 211] width 10 height 10
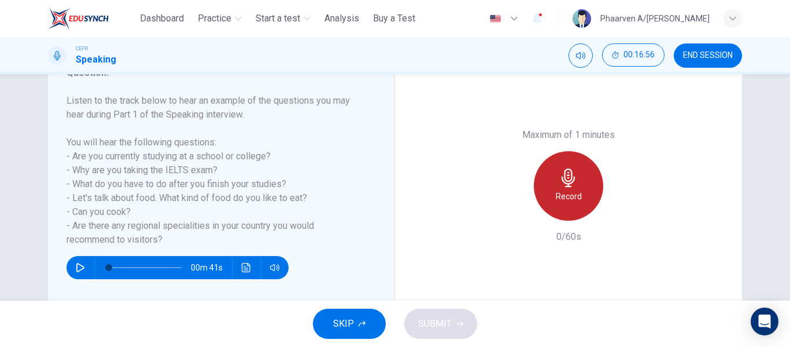
click at [547, 199] on div "Record" at bounding box center [568, 185] width 69 height 69
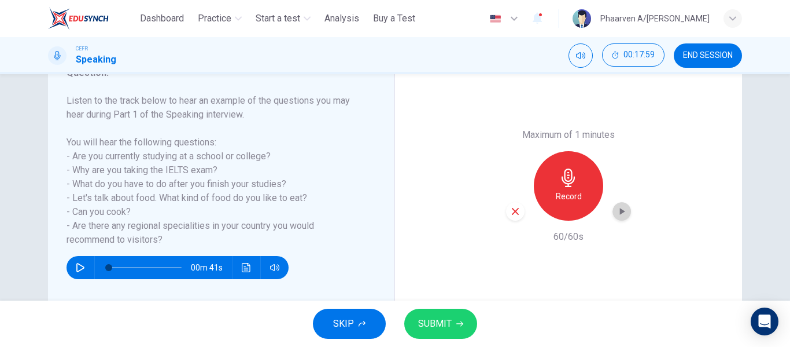
click at [620, 213] on icon "button" at bounding box center [622, 211] width 12 height 12
click at [513, 210] on icon "button" at bounding box center [515, 211] width 10 height 10
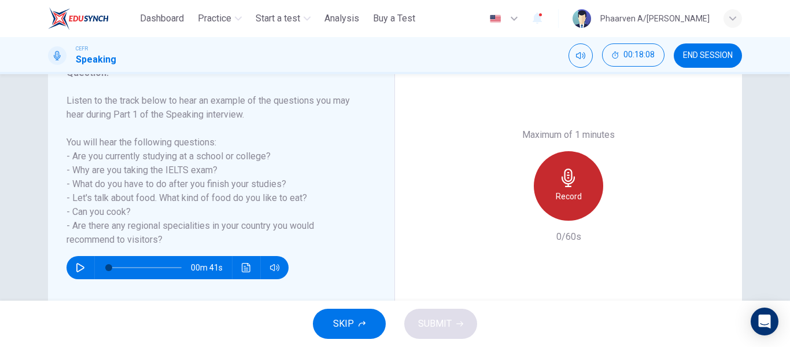
click at [564, 170] on icon "button" at bounding box center [568, 177] width 13 height 19
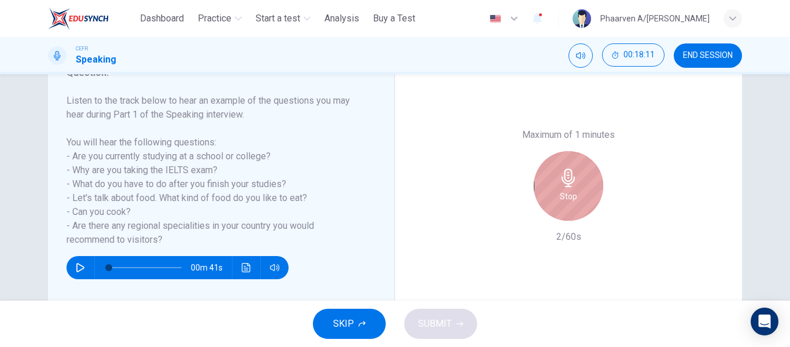
click at [564, 170] on icon "button" at bounding box center [568, 177] width 13 height 19
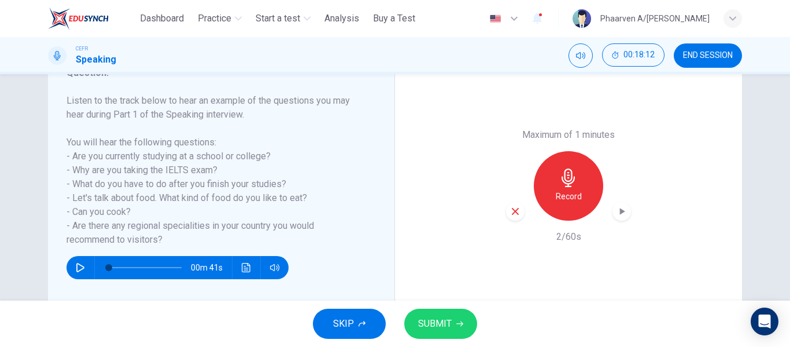
click at [512, 208] on icon "button" at bounding box center [515, 211] width 7 height 7
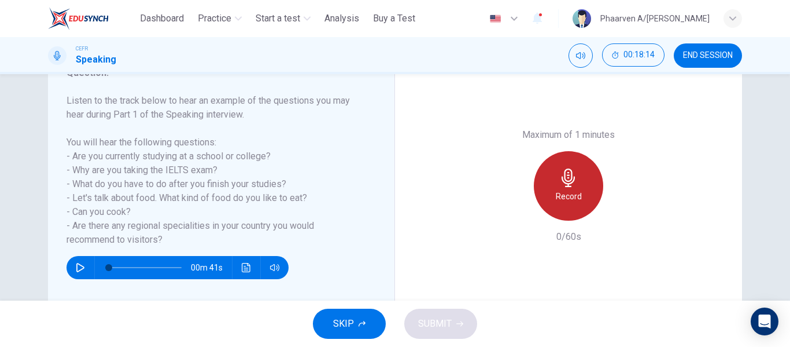
click at [552, 193] on div "Record" at bounding box center [568, 185] width 69 height 69
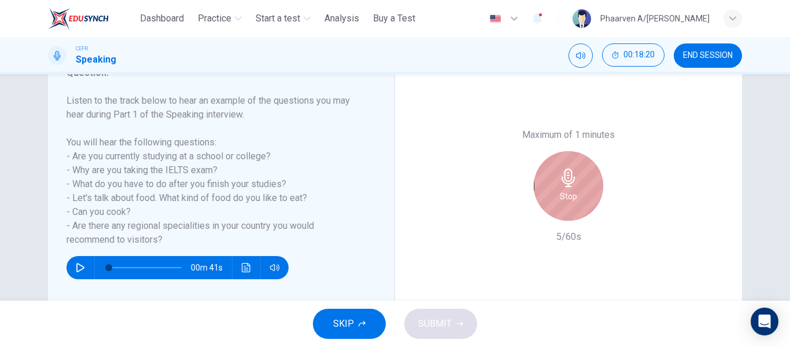
click at [552, 193] on div "Stop" at bounding box center [568, 185] width 69 height 69
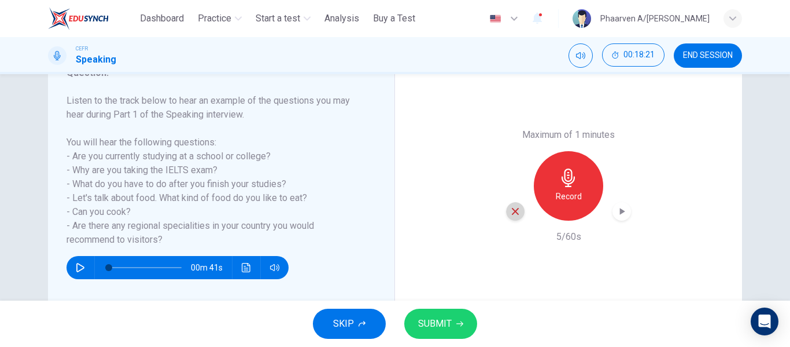
click at [506, 210] on div "button" at bounding box center [515, 211] width 19 height 19
click at [552, 199] on div "Record" at bounding box center [568, 185] width 69 height 69
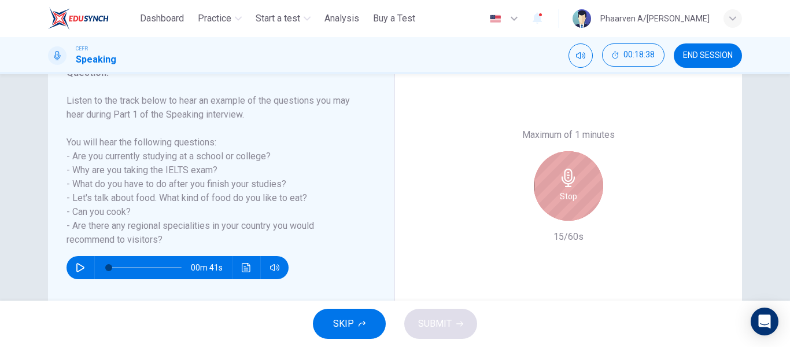
click at [568, 198] on h6 "Stop" at bounding box center [568, 196] width 17 height 14
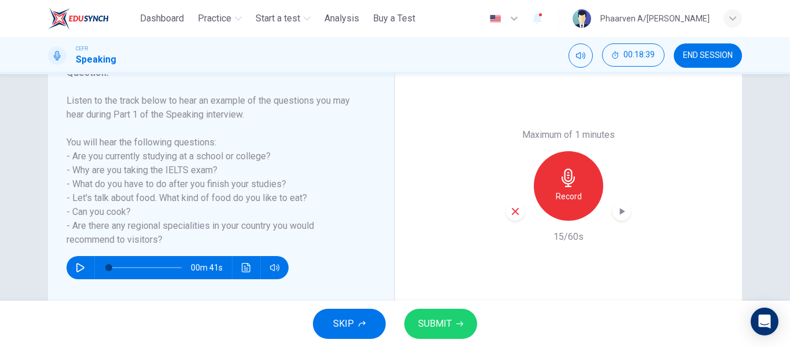
click at [516, 213] on icon "button" at bounding box center [515, 211] width 10 height 10
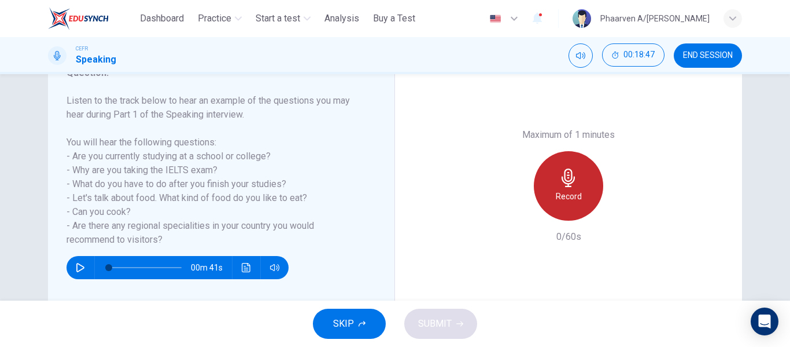
click at [554, 187] on div "Record" at bounding box center [568, 185] width 69 height 69
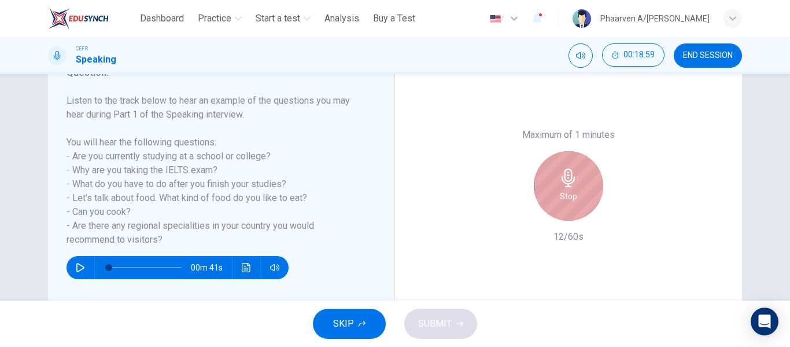
click at [554, 187] on div "Stop" at bounding box center [568, 185] width 69 height 69
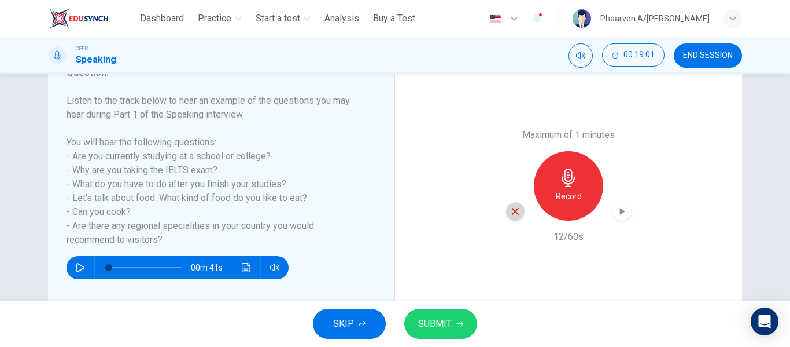
click at [506, 209] on div "button" at bounding box center [515, 211] width 19 height 19
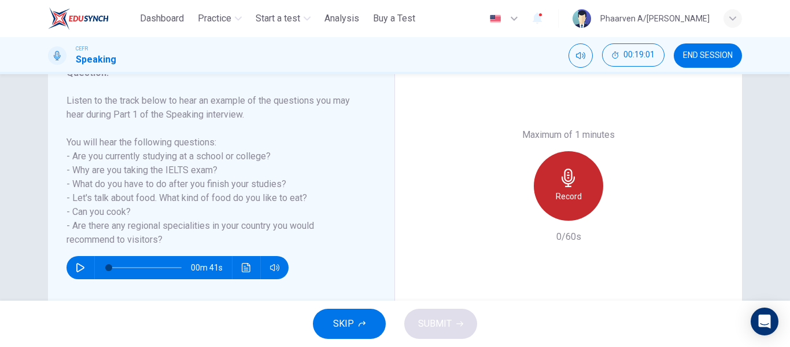
click at [556, 193] on h6 "Record" at bounding box center [569, 196] width 26 height 14
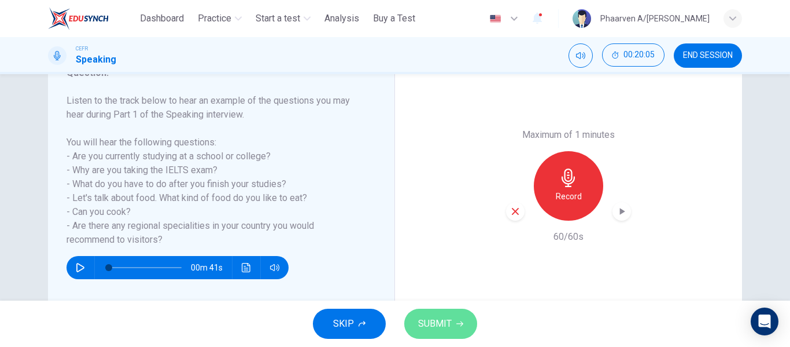
click at [440, 318] on span "SUBMIT" at bounding box center [435, 323] width 34 height 16
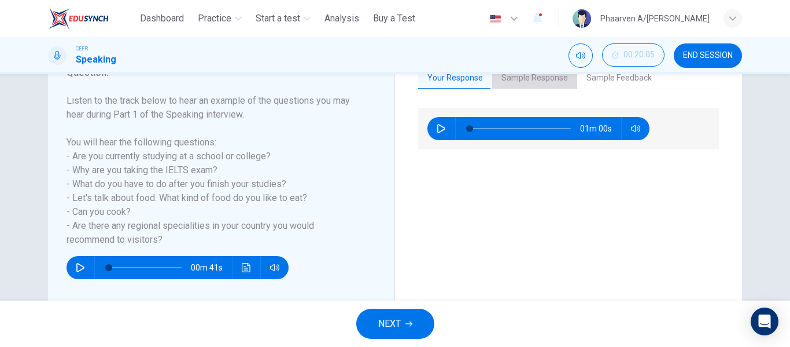
click at [530, 76] on button "Sample Response" at bounding box center [534, 78] width 85 height 24
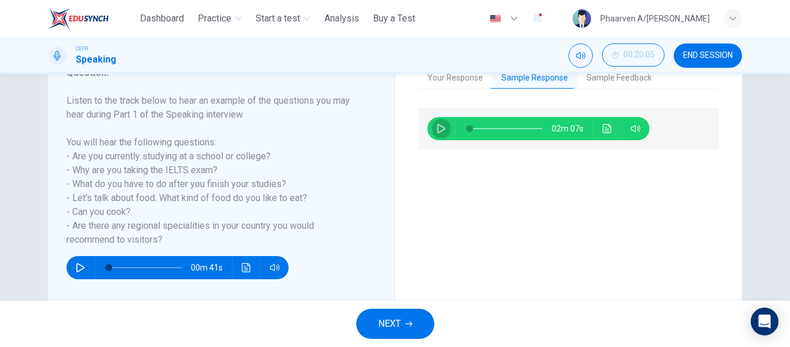
click at [440, 127] on icon "button" at bounding box center [441, 128] width 8 height 9
click at [440, 127] on icon "button" at bounding box center [441, 128] width 6 height 7
click at [440, 127] on icon "button" at bounding box center [441, 128] width 8 height 9
click at [441, 129] on icon "button" at bounding box center [441, 128] width 9 height 9
type input "**"
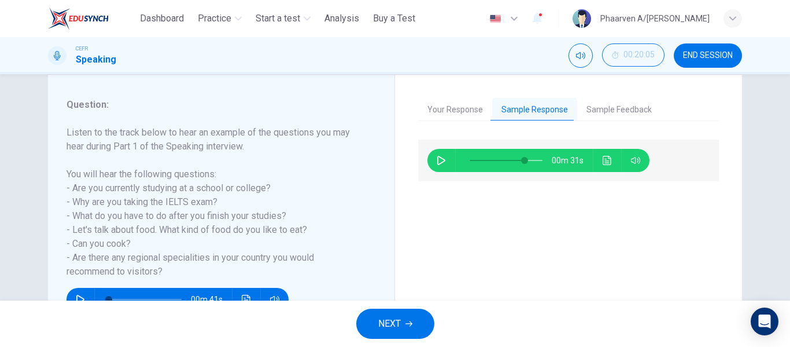
scroll to position [138, 0]
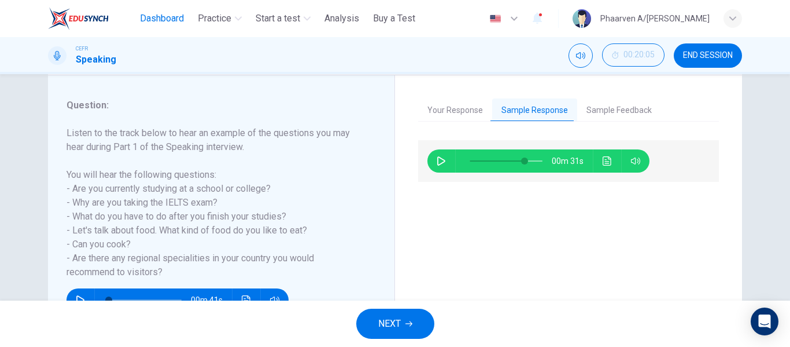
click at [157, 28] on button "Dashboard" at bounding box center [161, 18] width 53 height 21
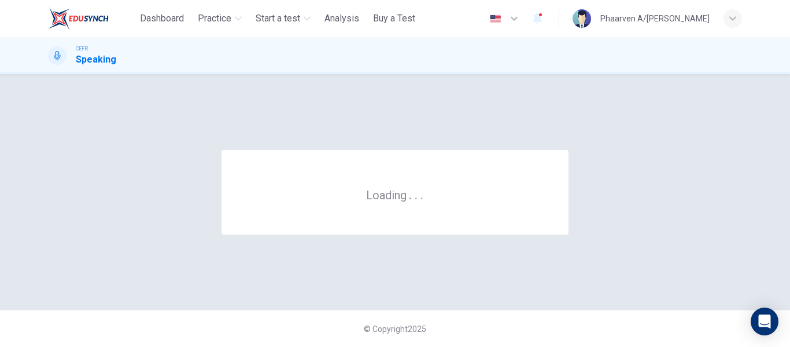
scroll to position [0, 0]
